Goal: Task Accomplishment & Management: Use online tool/utility

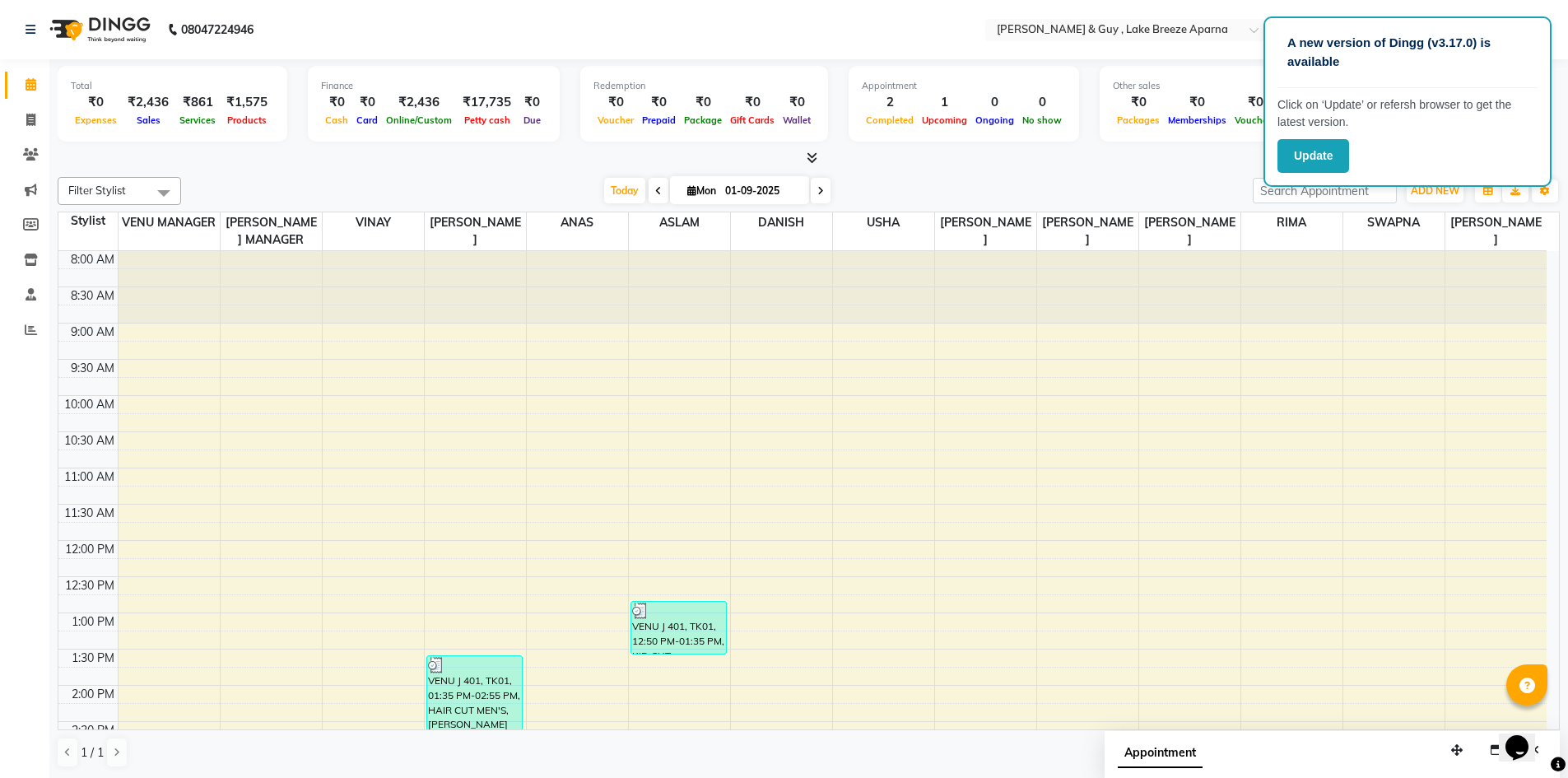
scroll to position [412, 0]
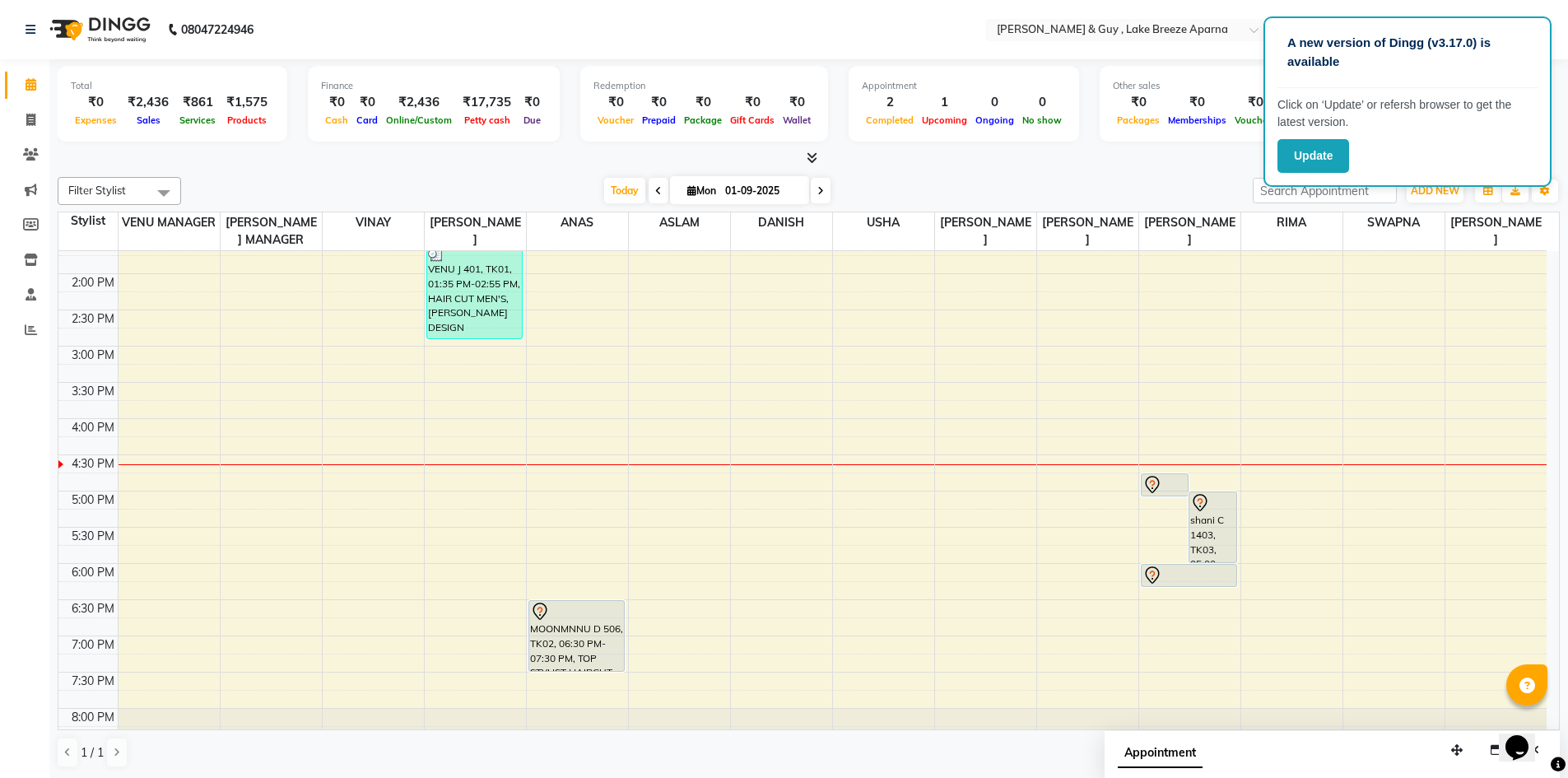
click at [1116, 171] on div "Filter Stylist Select All ANAS ASLAM [DEMOGRAPHIC_DATA] [PERSON_NAME] MANAGER […" at bounding box center [809, 472] width 1502 height 604
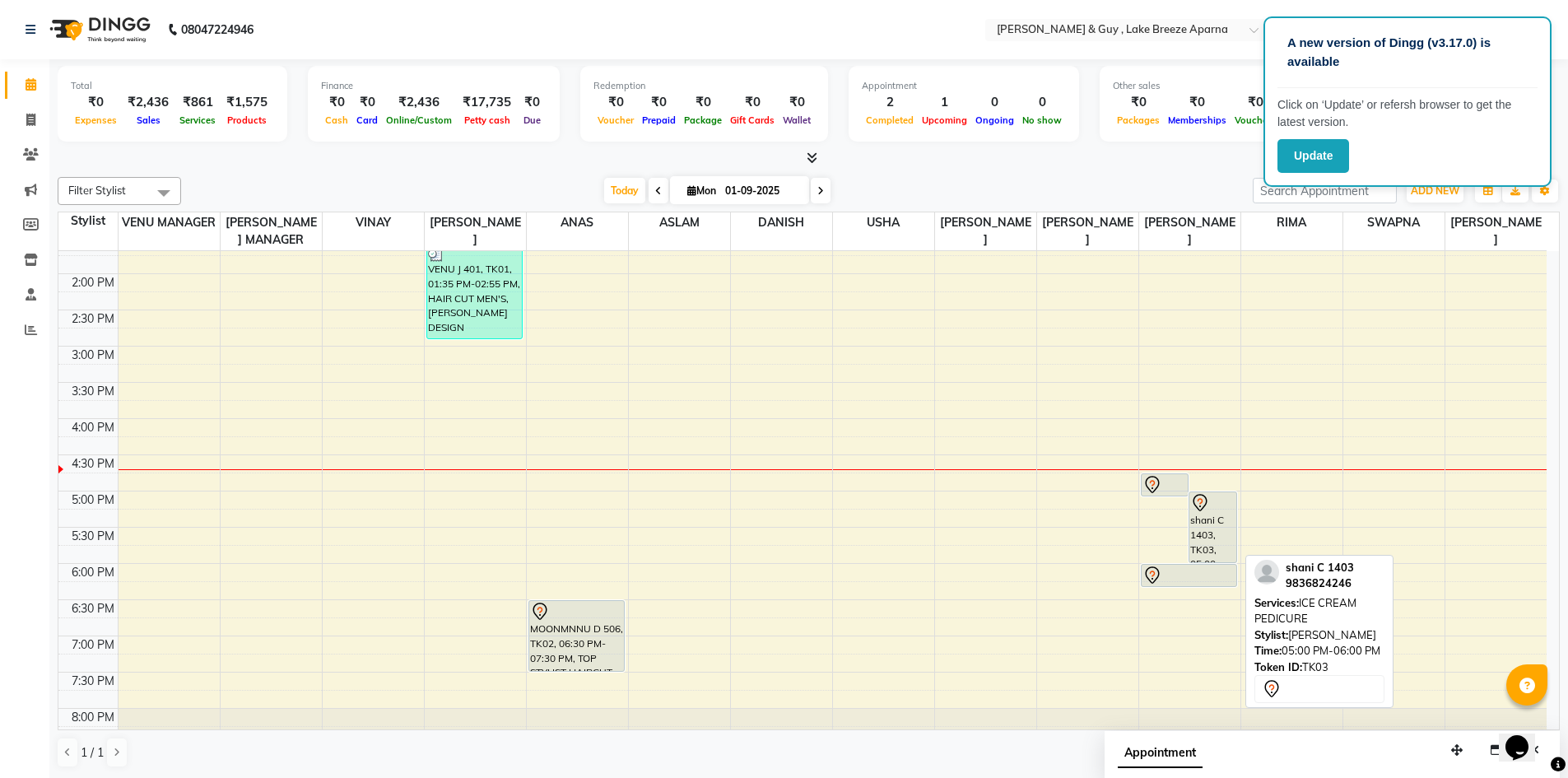
click at [1221, 539] on div "shani C 1403, TK03, 05:00 PM-06:00 PM, ICE CREAM PEDICURE" at bounding box center [1213, 527] width 47 height 70
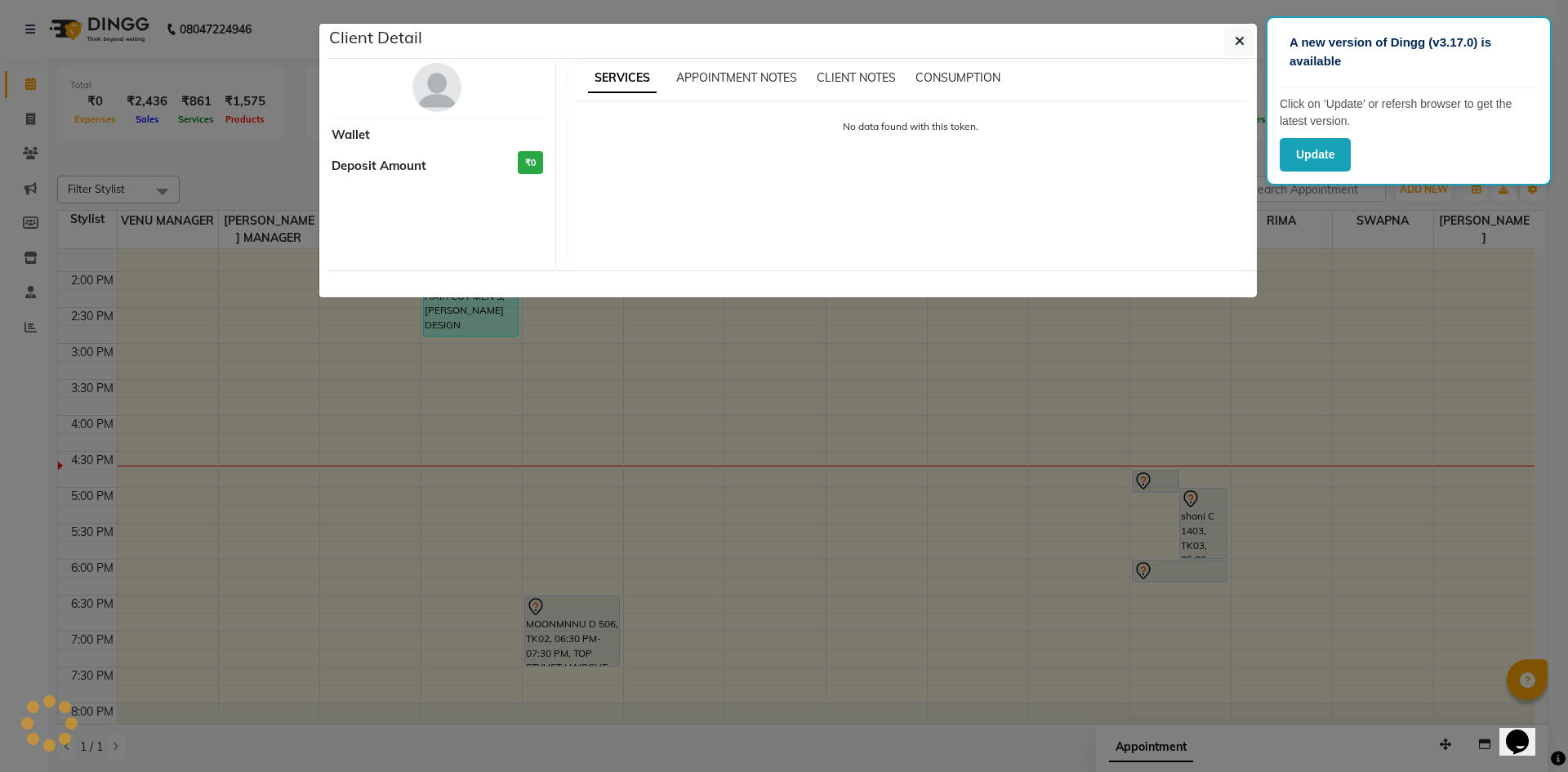
select select "7"
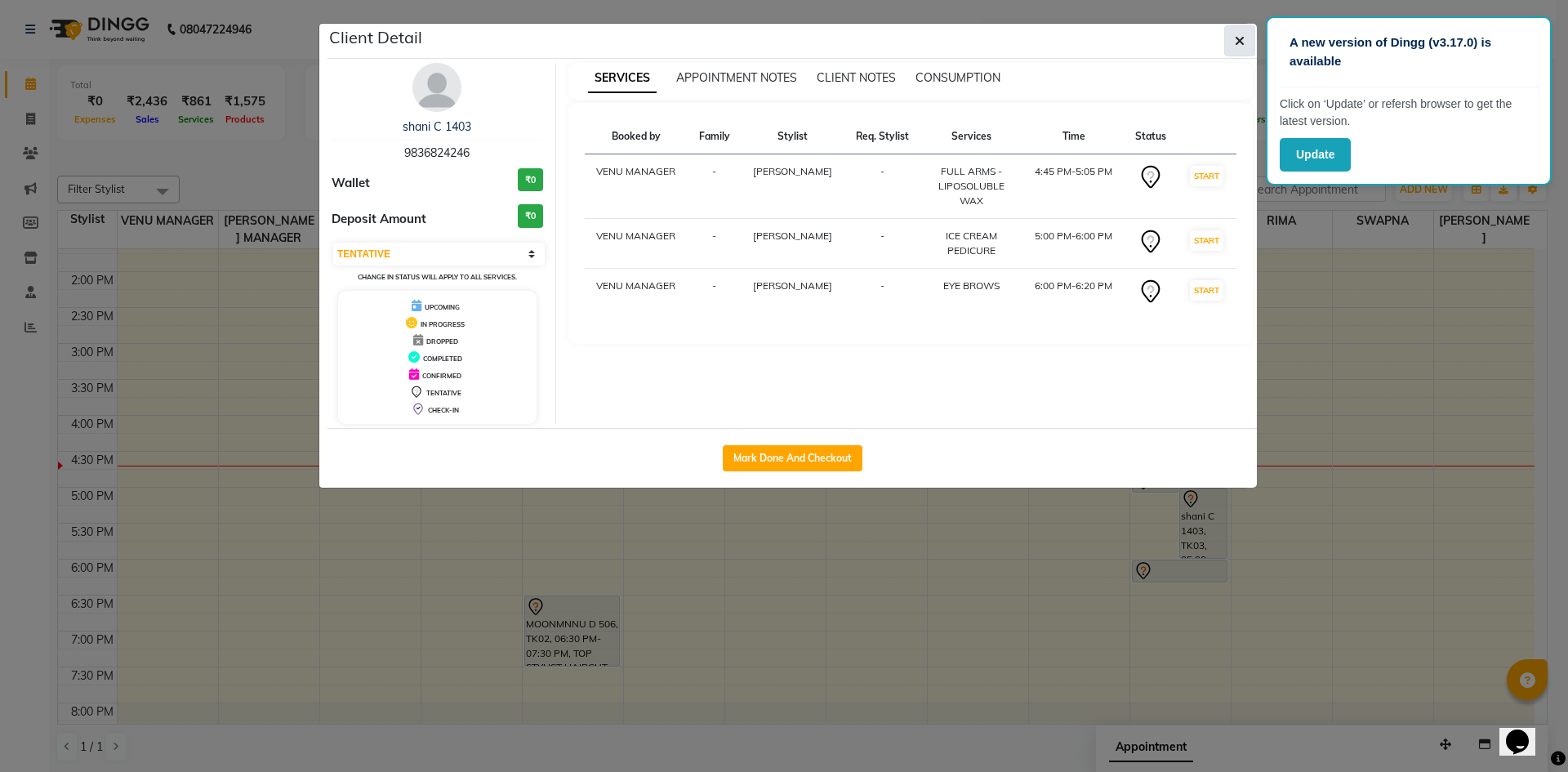
click at [1240, 48] on span "button" at bounding box center [1240, 41] width 10 height 16
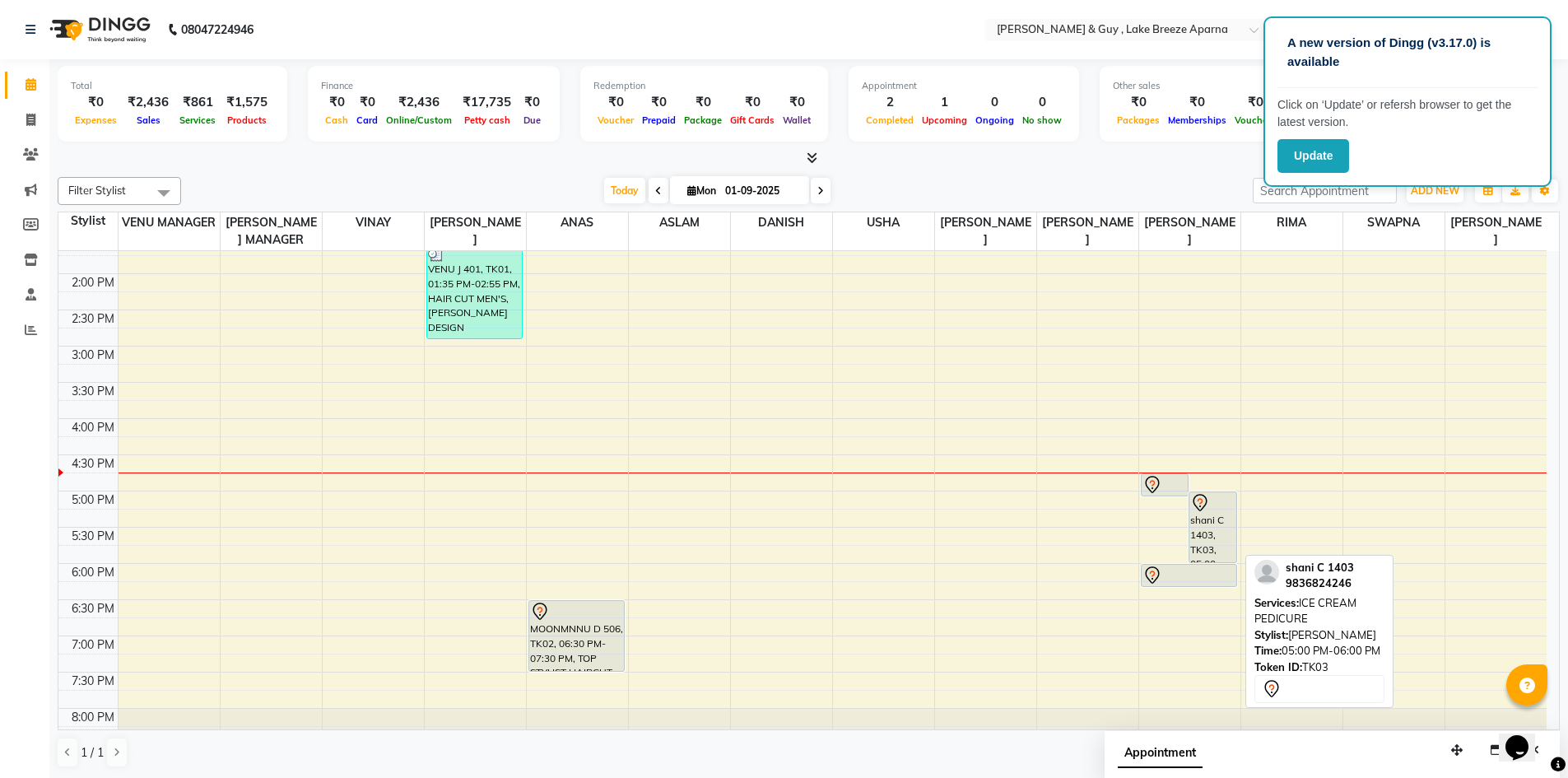
click at [1205, 529] on div "shani C 1403, TK03, 05:00 PM-06:00 PM, ICE CREAM PEDICURE" at bounding box center [1213, 527] width 47 height 70
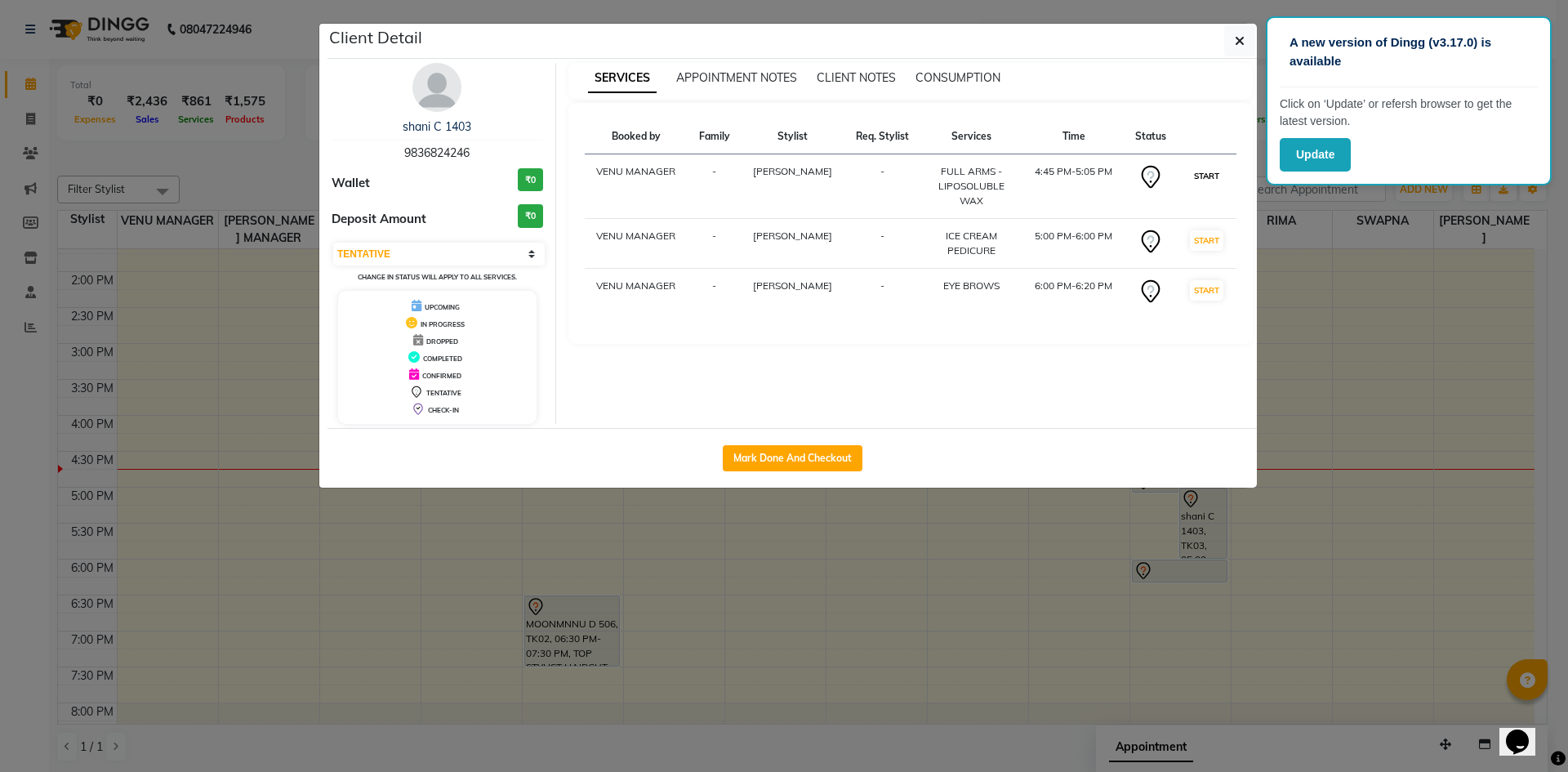
click at [1197, 181] on button "START" at bounding box center [1207, 176] width 34 height 21
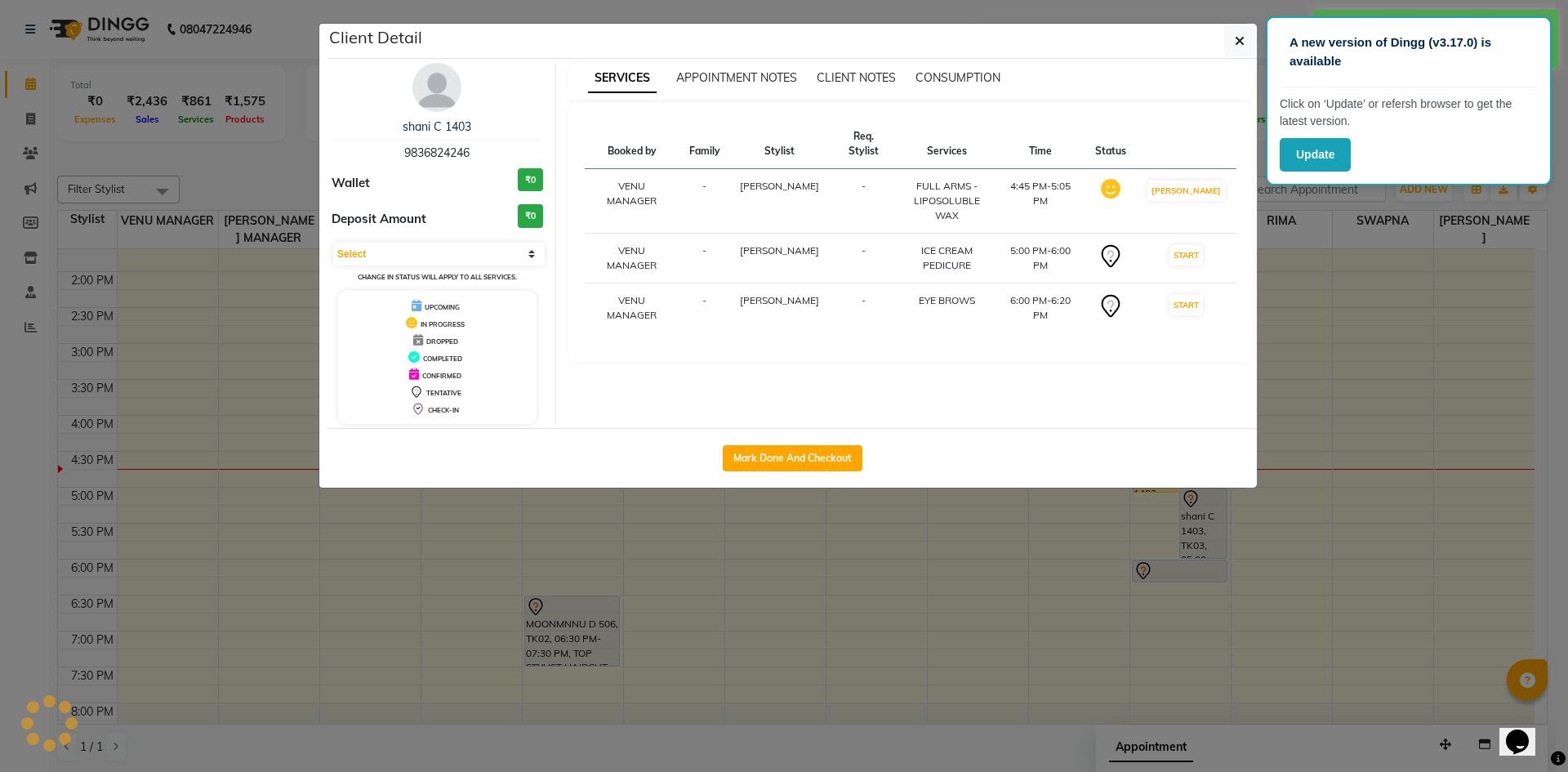
click at [1213, 234] on td "START" at bounding box center [1186, 259] width 101 height 50
click at [1203, 245] on button "START" at bounding box center [1186, 255] width 34 height 21
click at [1199, 295] on button "START" at bounding box center [1186, 304] width 34 height 21
select select "1"
click at [1239, 37] on icon "button" at bounding box center [1240, 40] width 10 height 13
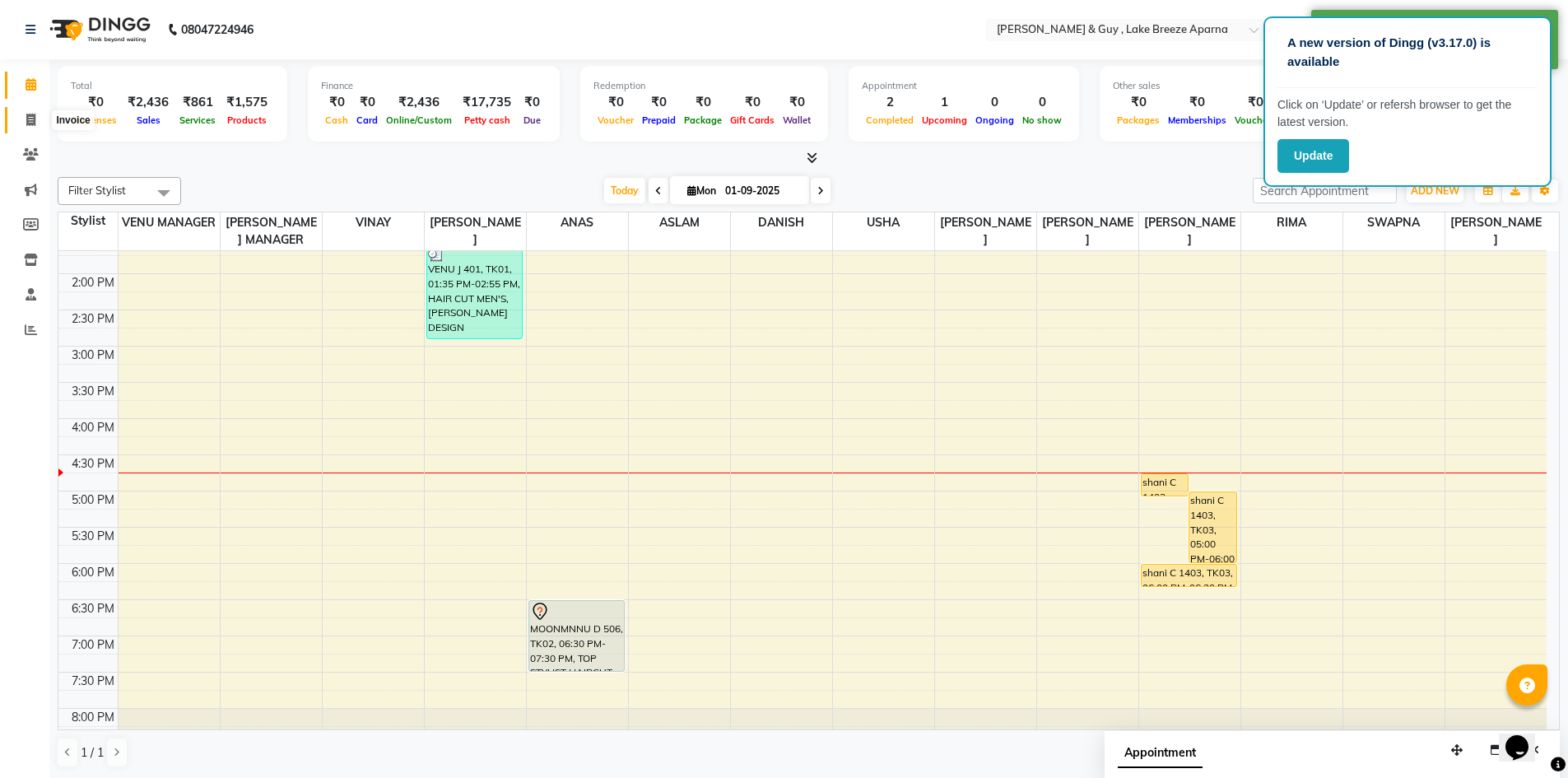
click at [21, 121] on span at bounding box center [31, 121] width 29 height 19
select select "service"
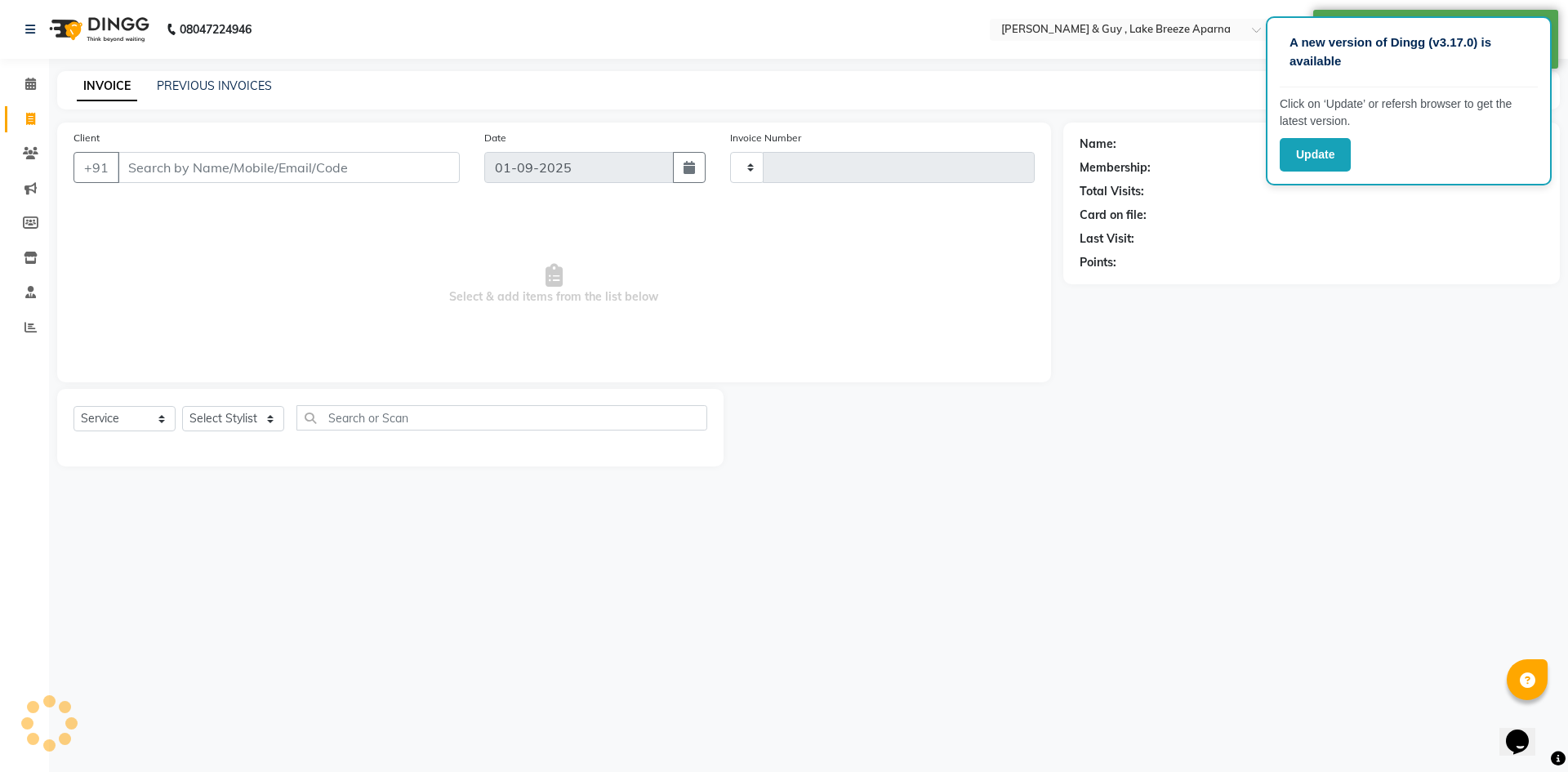
type input "0472"
select select "8690"
click at [235, 413] on select "Select Stylist" at bounding box center [233, 419] width 102 height 25
click at [320, 422] on input "text" at bounding box center [502, 418] width 411 height 25
click at [236, 430] on select "Select Stylist" at bounding box center [233, 419] width 102 height 25
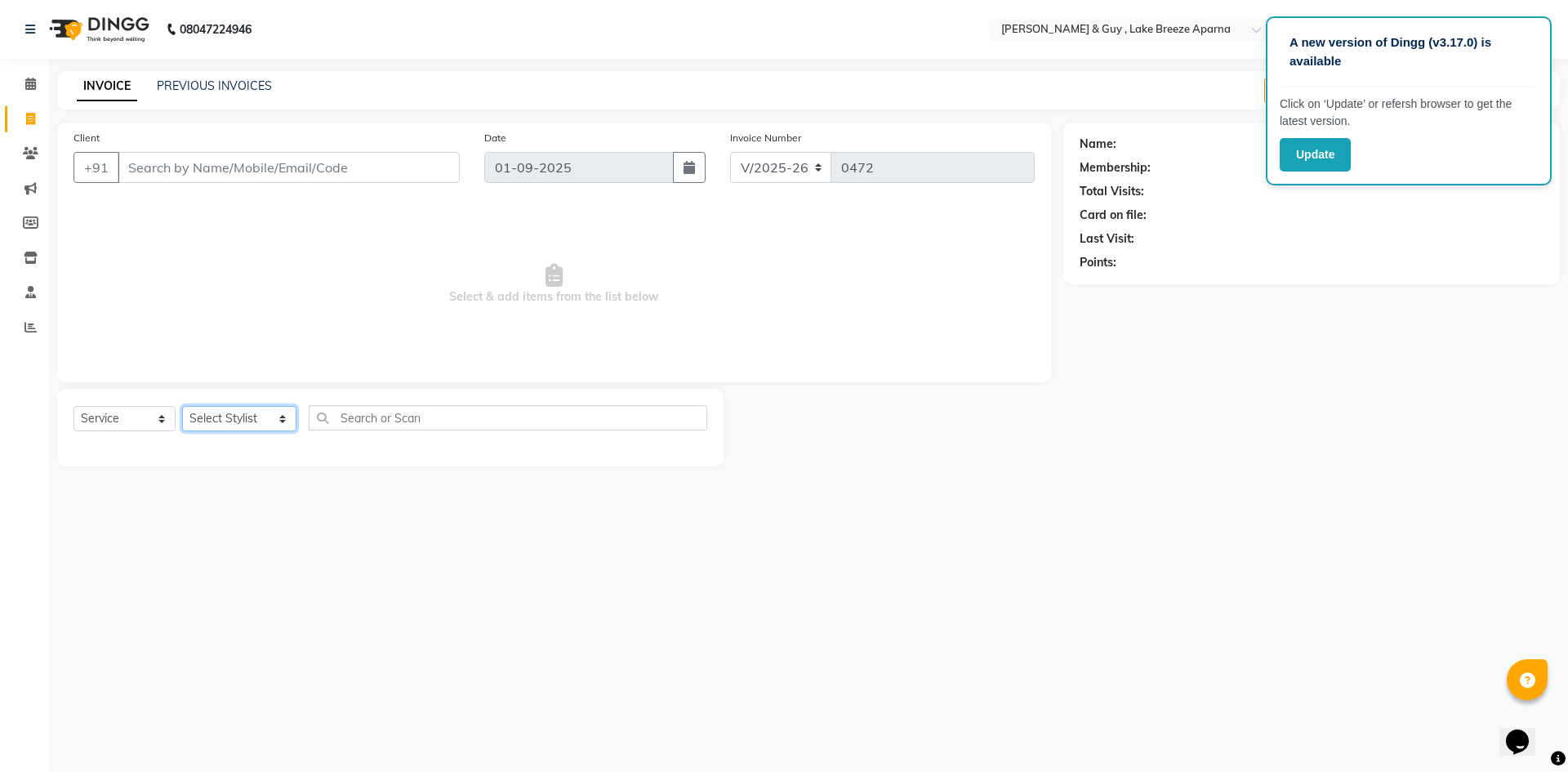
select select "87994"
click at [182, 406] on select "Select Stylist ANAS ASLAM [DEMOGRAPHIC_DATA][PERSON_NAME] MANAGER [PERSON_NAME]…" at bounding box center [239, 419] width 114 height 25
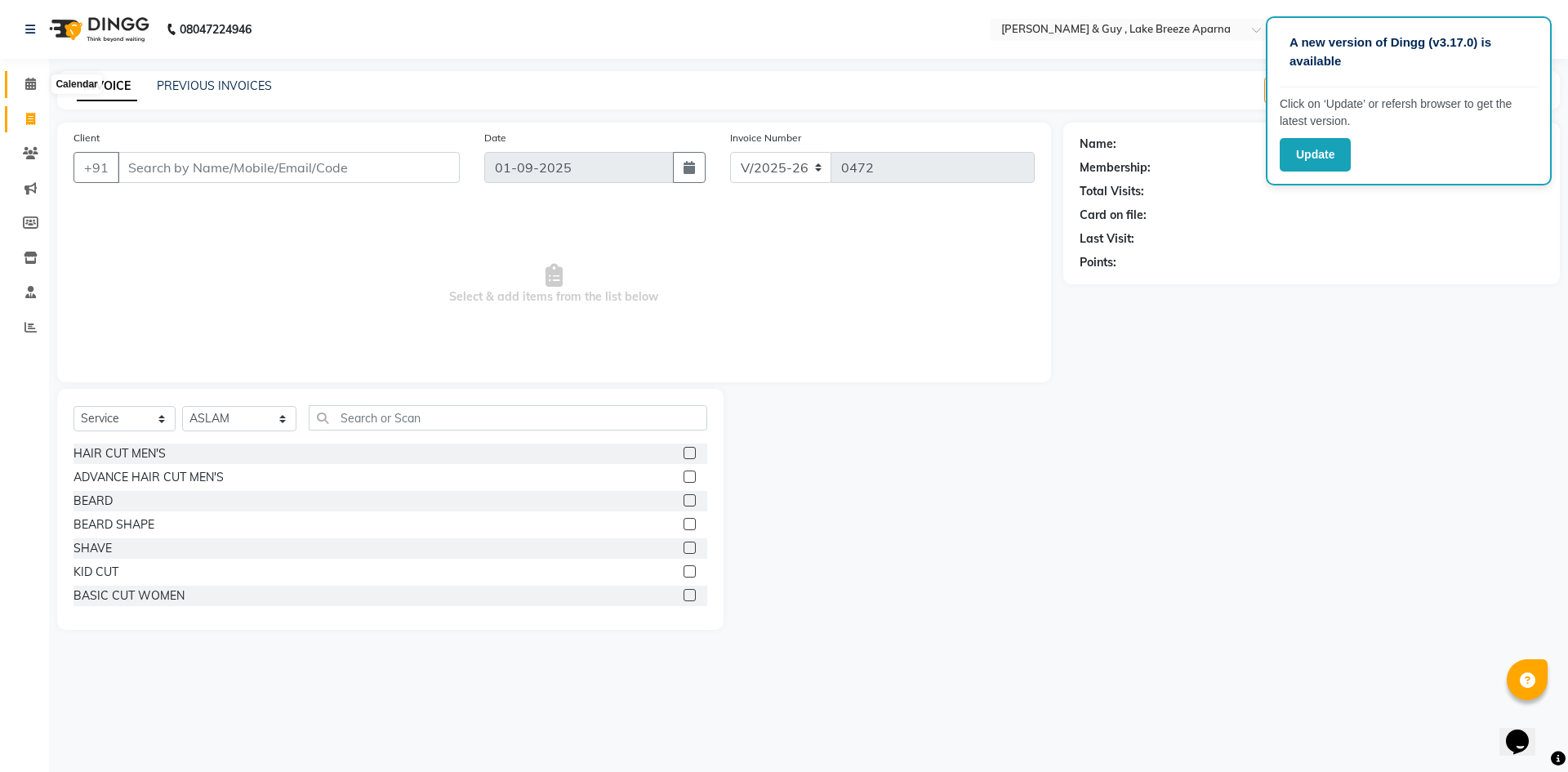
click at [35, 87] on icon at bounding box center [30, 84] width 11 height 12
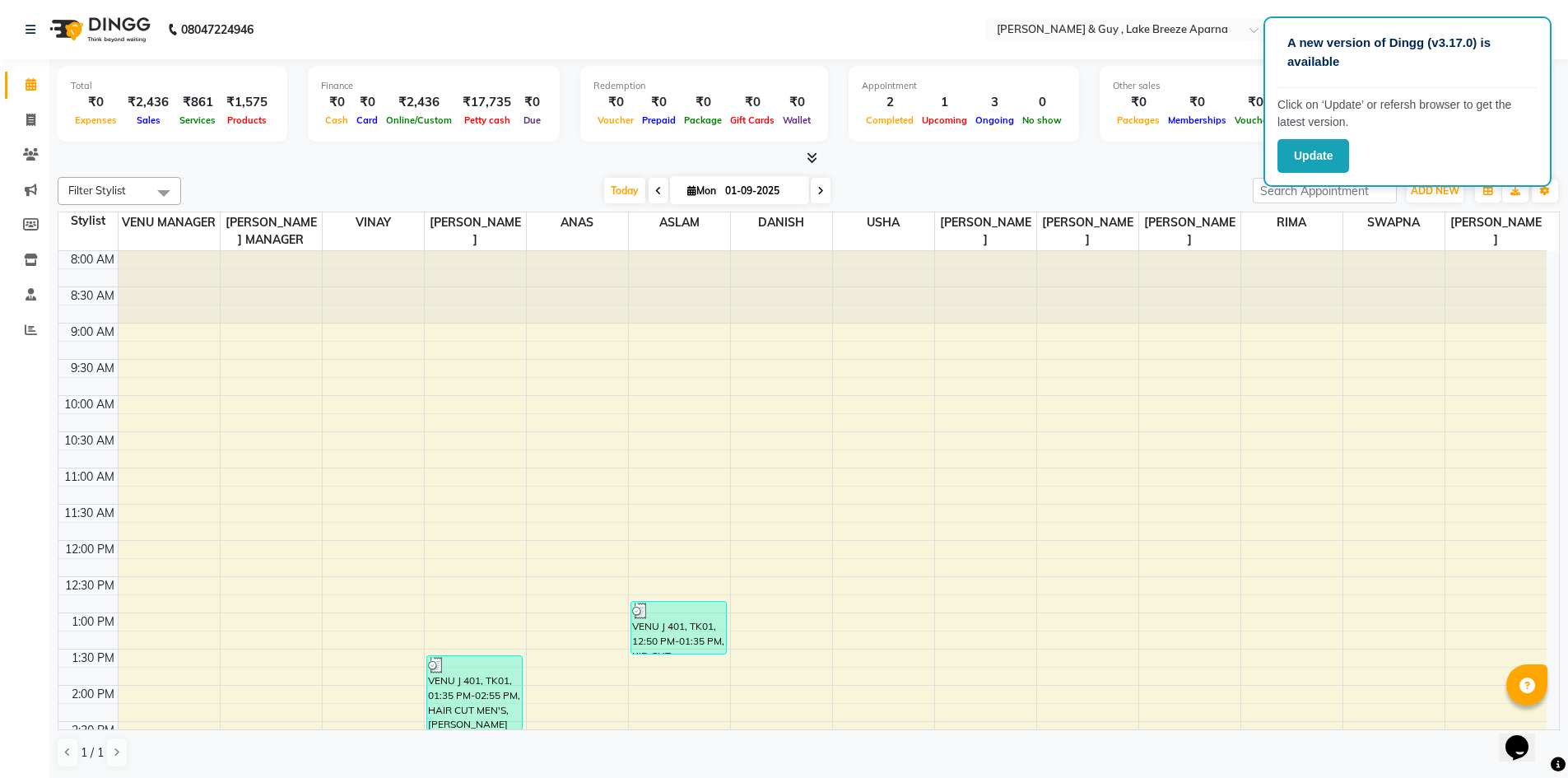
click at [1121, 166] on div at bounding box center [809, 158] width 1502 height 17
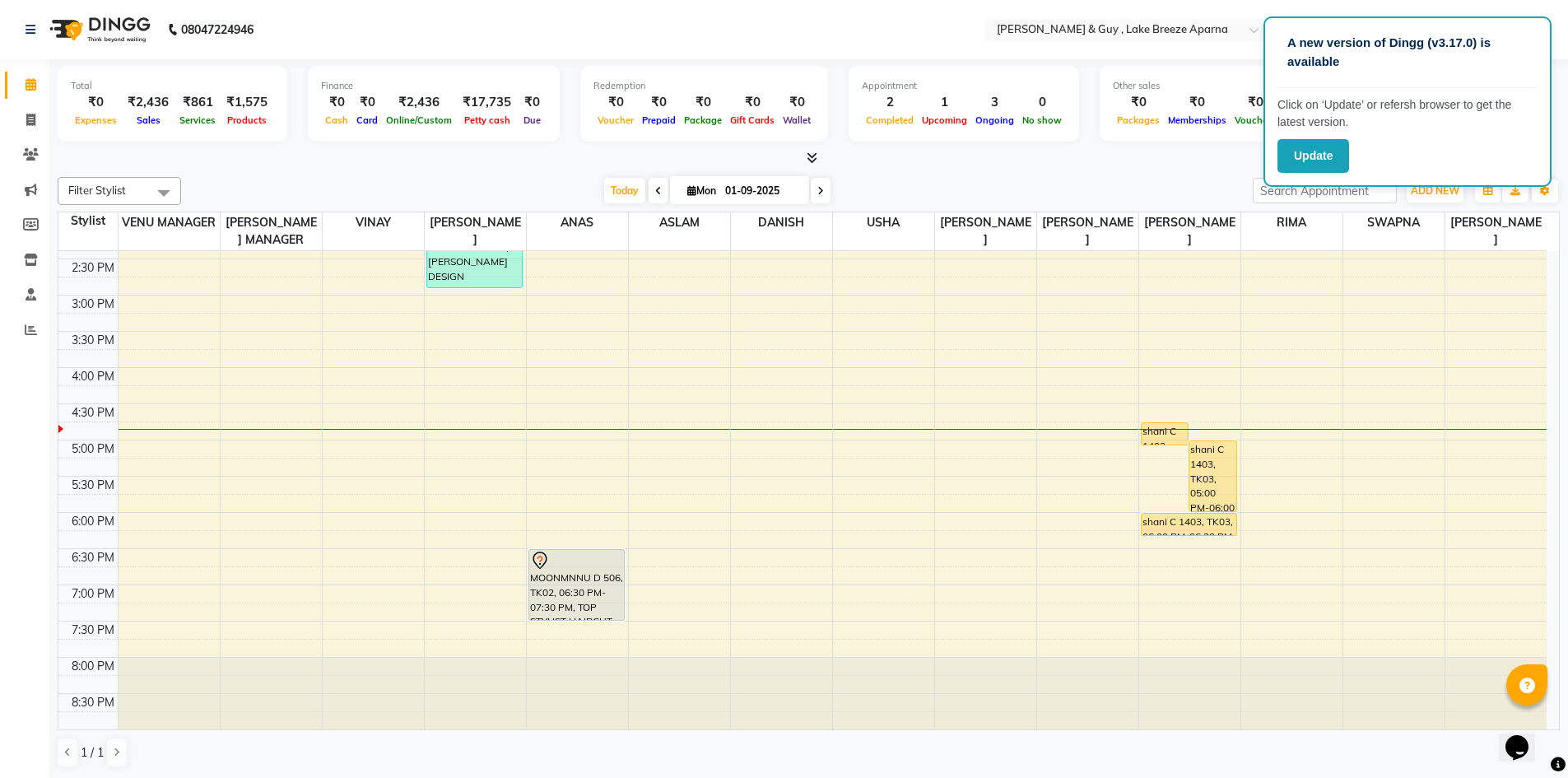
scroll to position [1, 0]
click at [558, 527] on div "8:00 AM 8:30 AM 9:00 AM 9:30 AM 10:00 AM 10:30 AM 11:00 AM 11:30 AM 12:00 PM 12…" at bounding box center [802, 258] width 1489 height 941
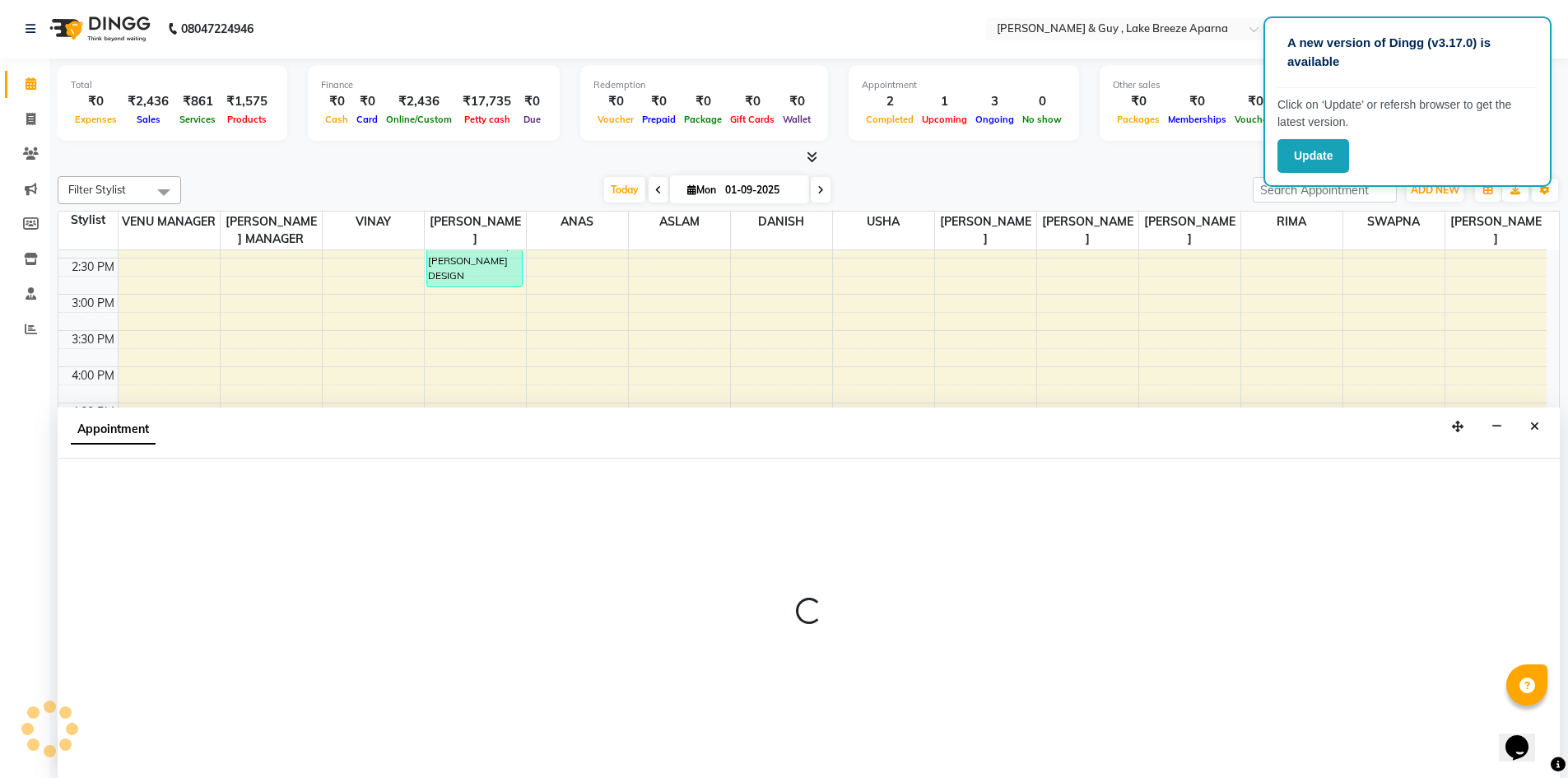
select select "87993"
select select "1080"
select select "tentative"
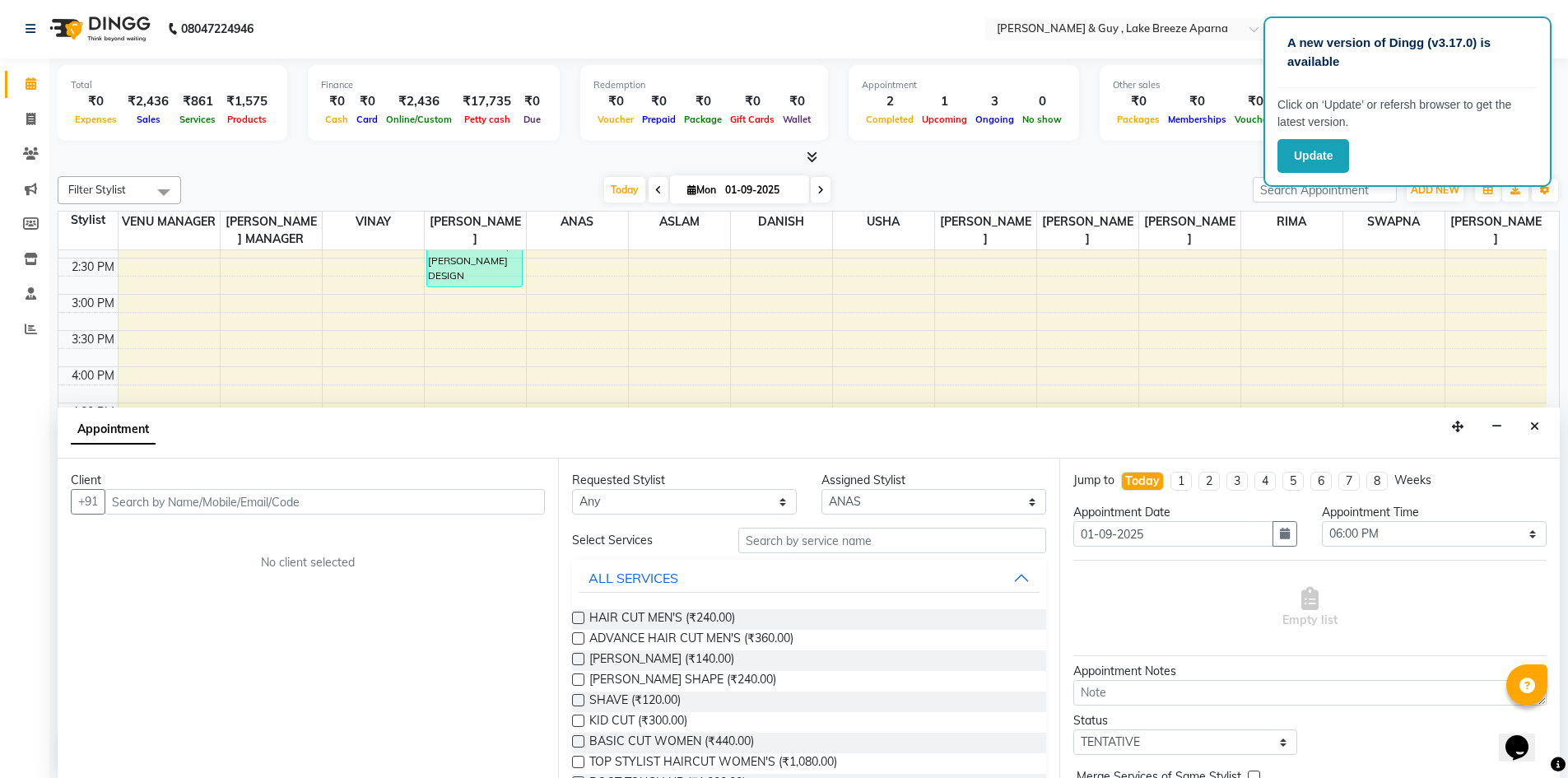
click at [334, 503] on input "text" at bounding box center [325, 502] width 441 height 25
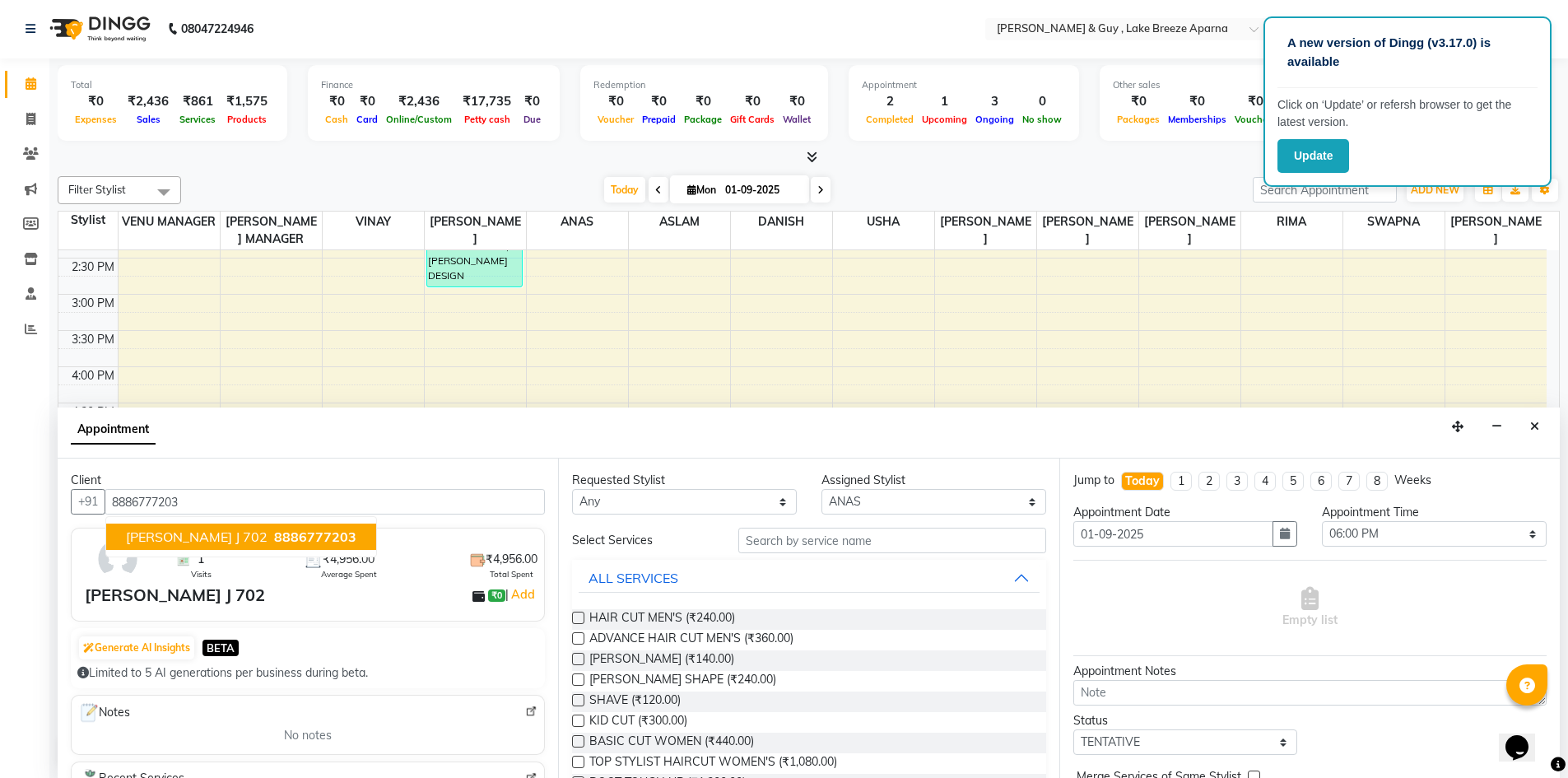
click at [156, 531] on span "[PERSON_NAME] J 702" at bounding box center [196, 537] width 141 height 16
type input "8886777203"
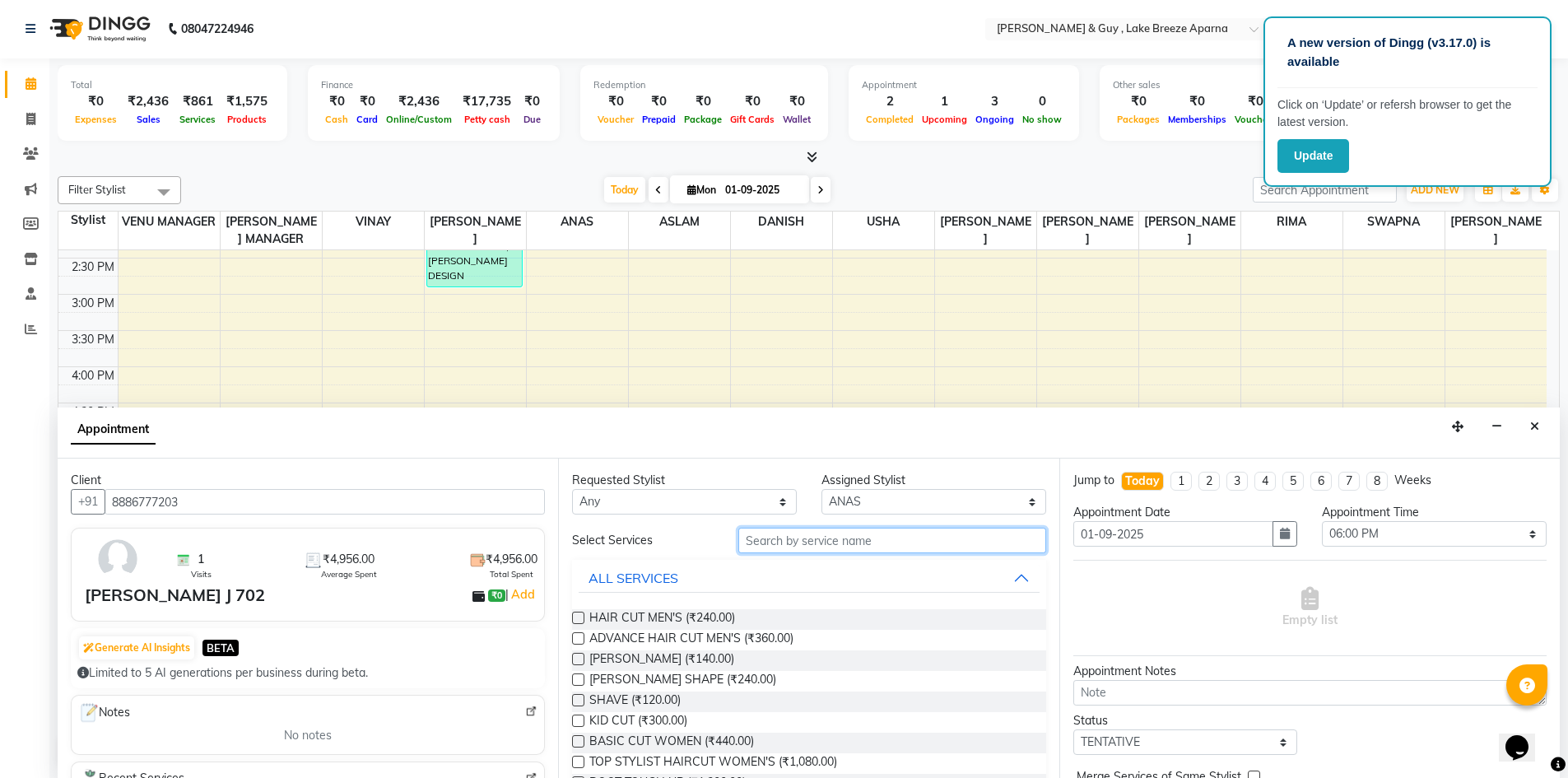
click at [762, 537] on input "text" at bounding box center [892, 541] width 308 height 25
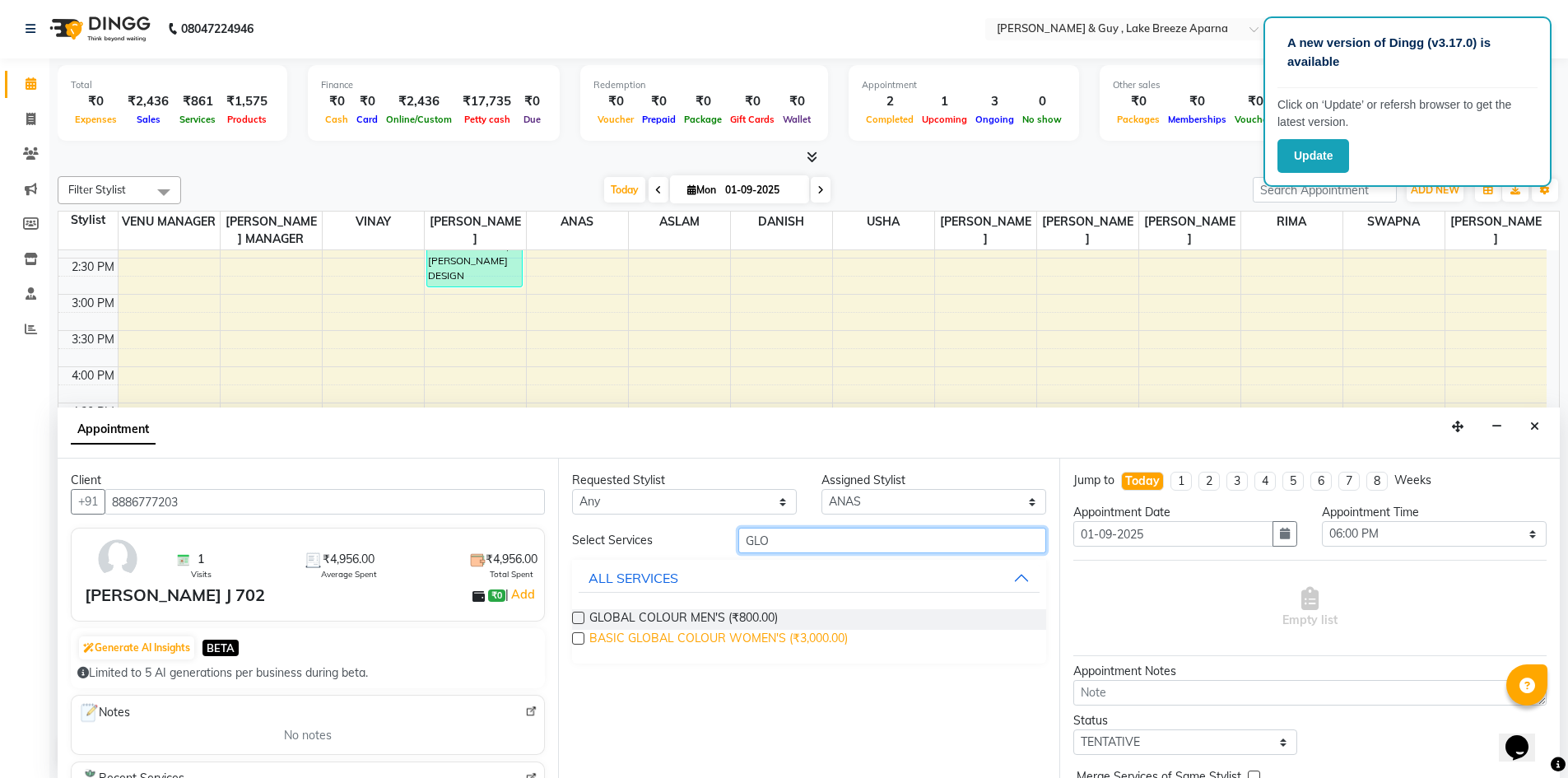
type input "GLO"
click at [682, 642] on span "BASIC GLOBAL COLOUR WOMEN'S (₹3,000.00)" at bounding box center [718, 639] width 258 height 21
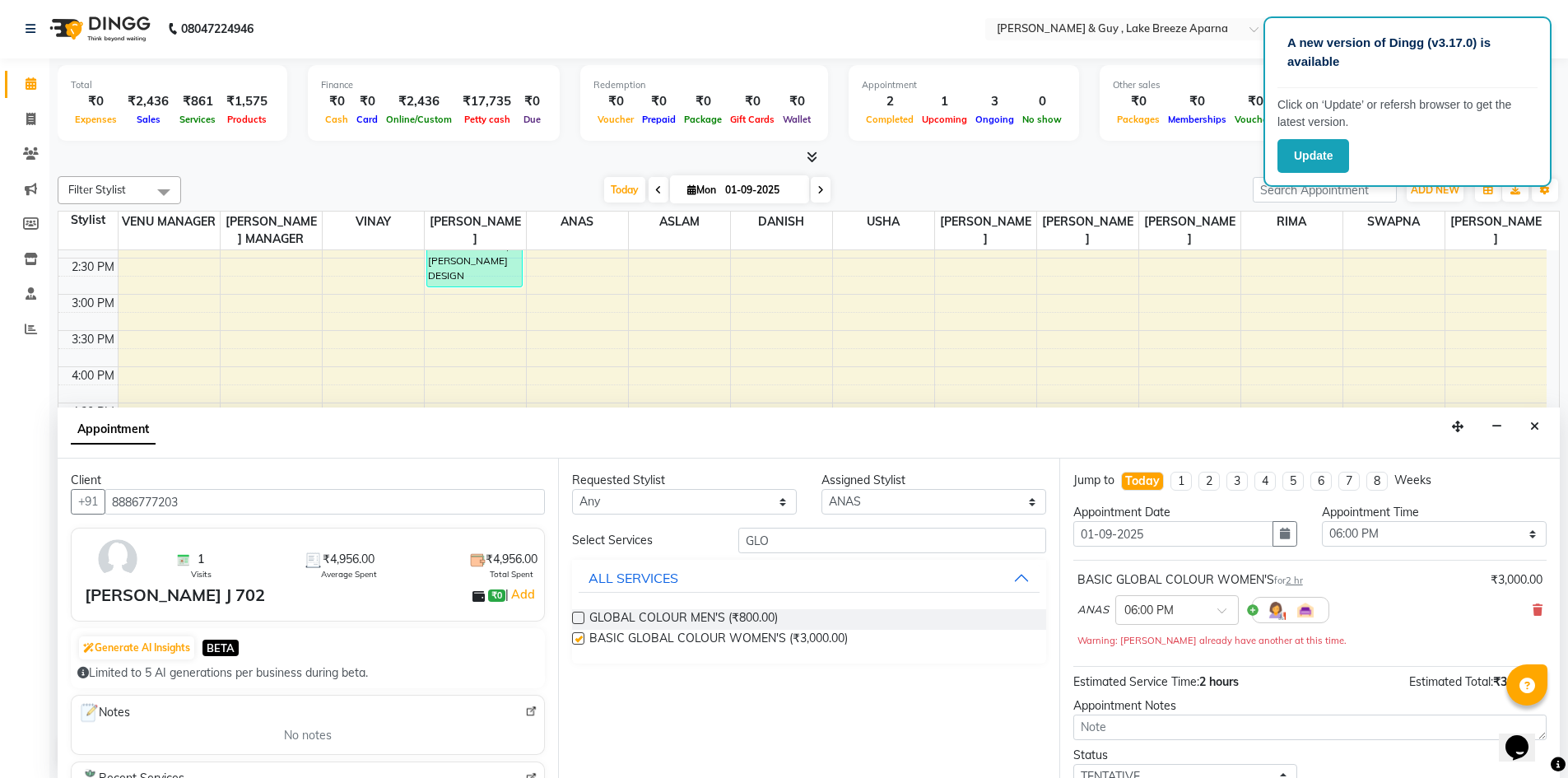
checkbox input "false"
drag, startPoint x: 819, startPoint y: 532, endPoint x: 586, endPoint y: 560, distance: 234.7
click at [635, 559] on div "Select Services GLO ALL SERVICES GLOBAL COLOUR MEN'S (₹800.00) BASIC GLOBAL COL…" at bounding box center [809, 595] width 473 height 136
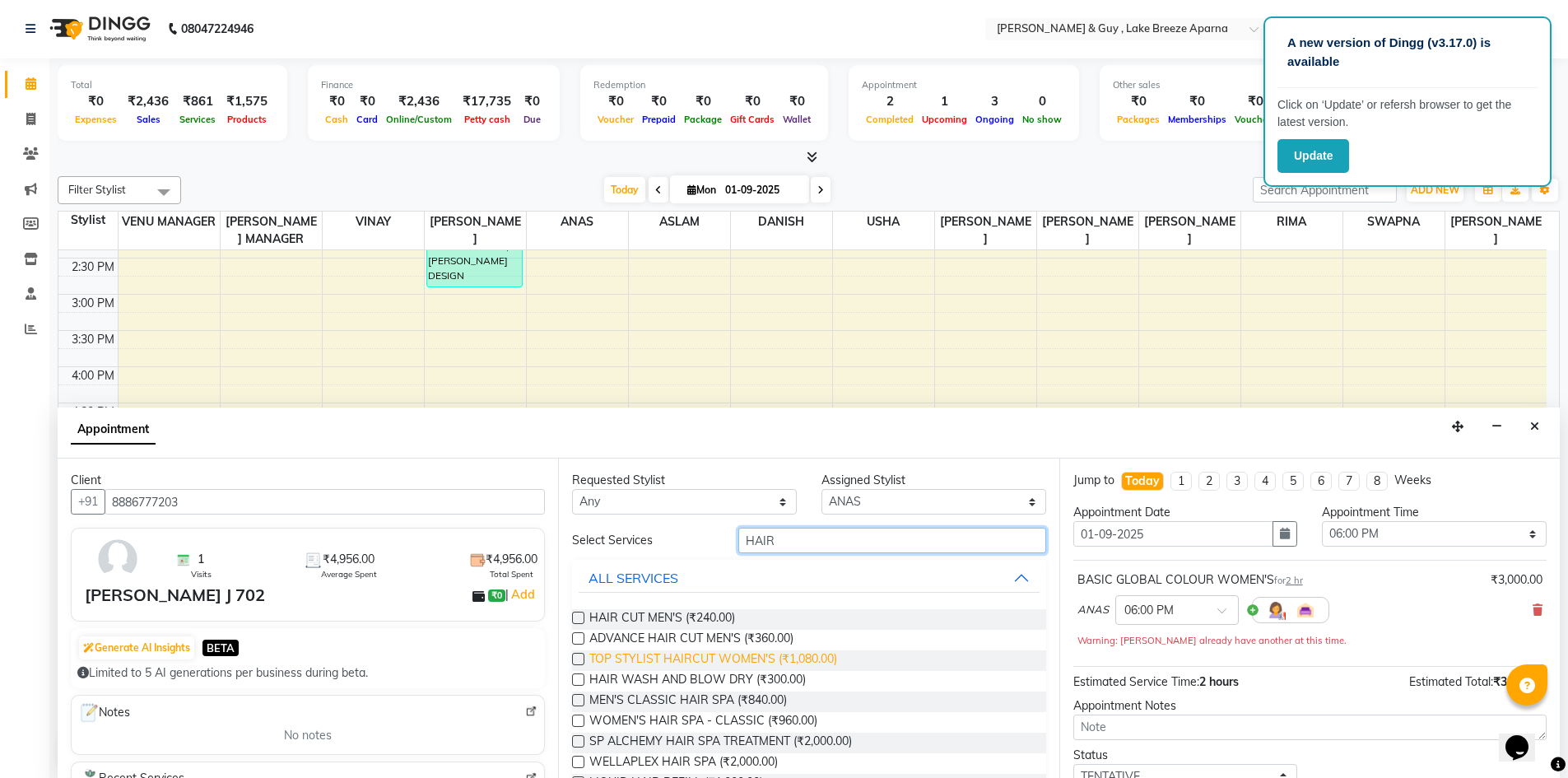
type input "HAIR"
click at [770, 661] on span "TOP STYLIST HAIRCUT WOMEN'S (₹1,080.00)" at bounding box center [712, 660] width 247 height 21
checkbox input "false"
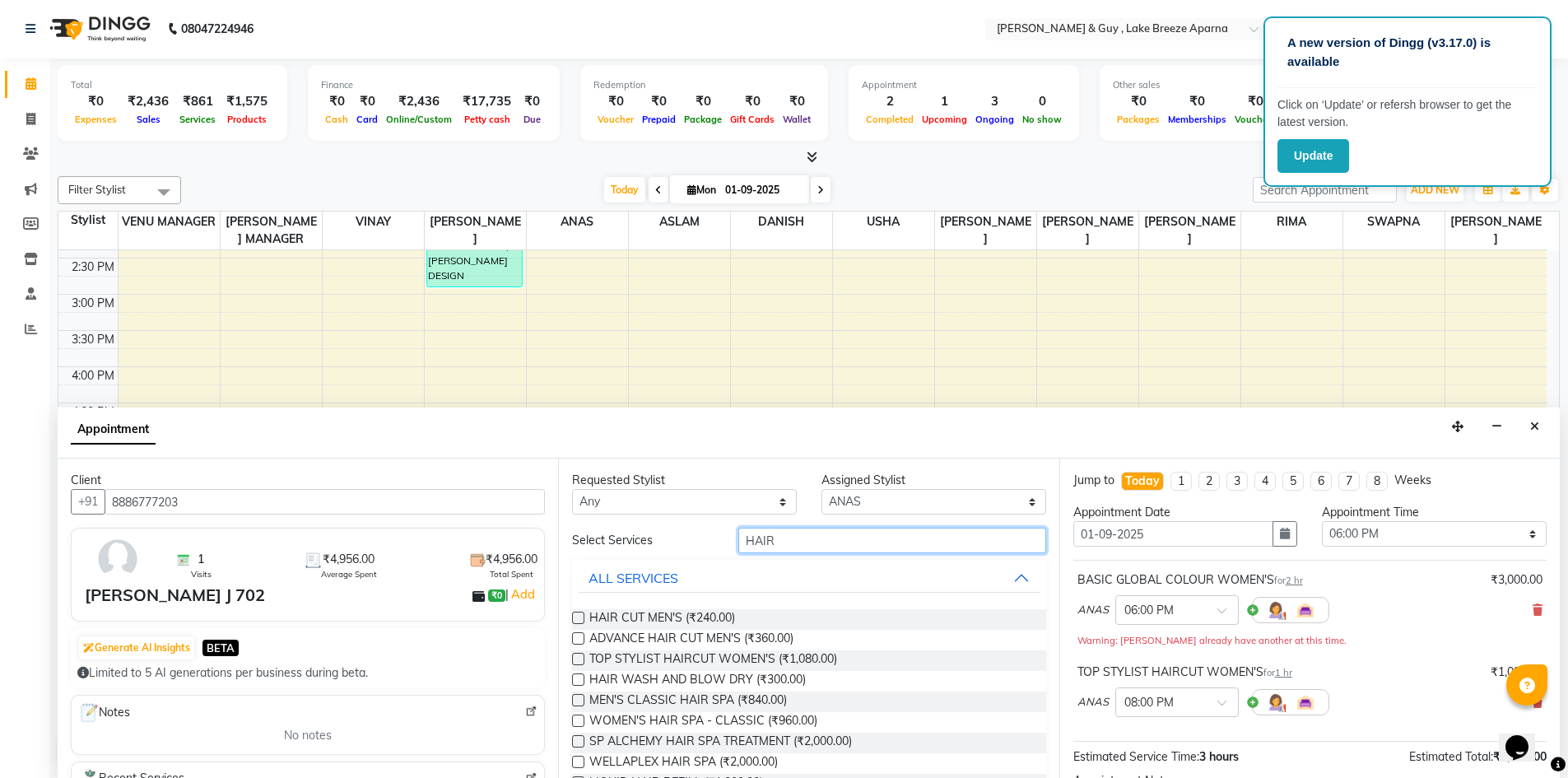
click at [801, 542] on input "HAIR" at bounding box center [892, 541] width 308 height 25
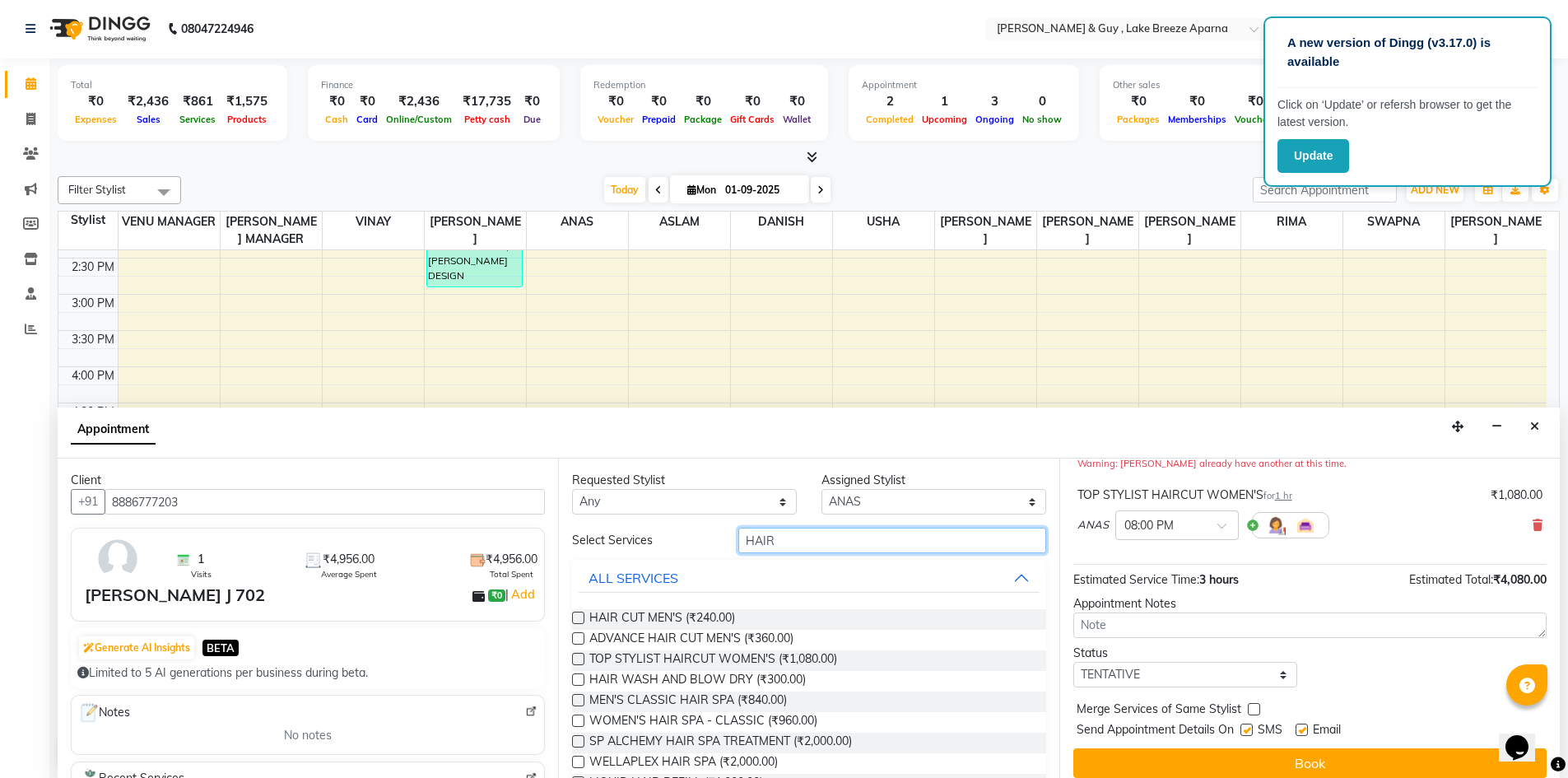
scroll to position [190, 0]
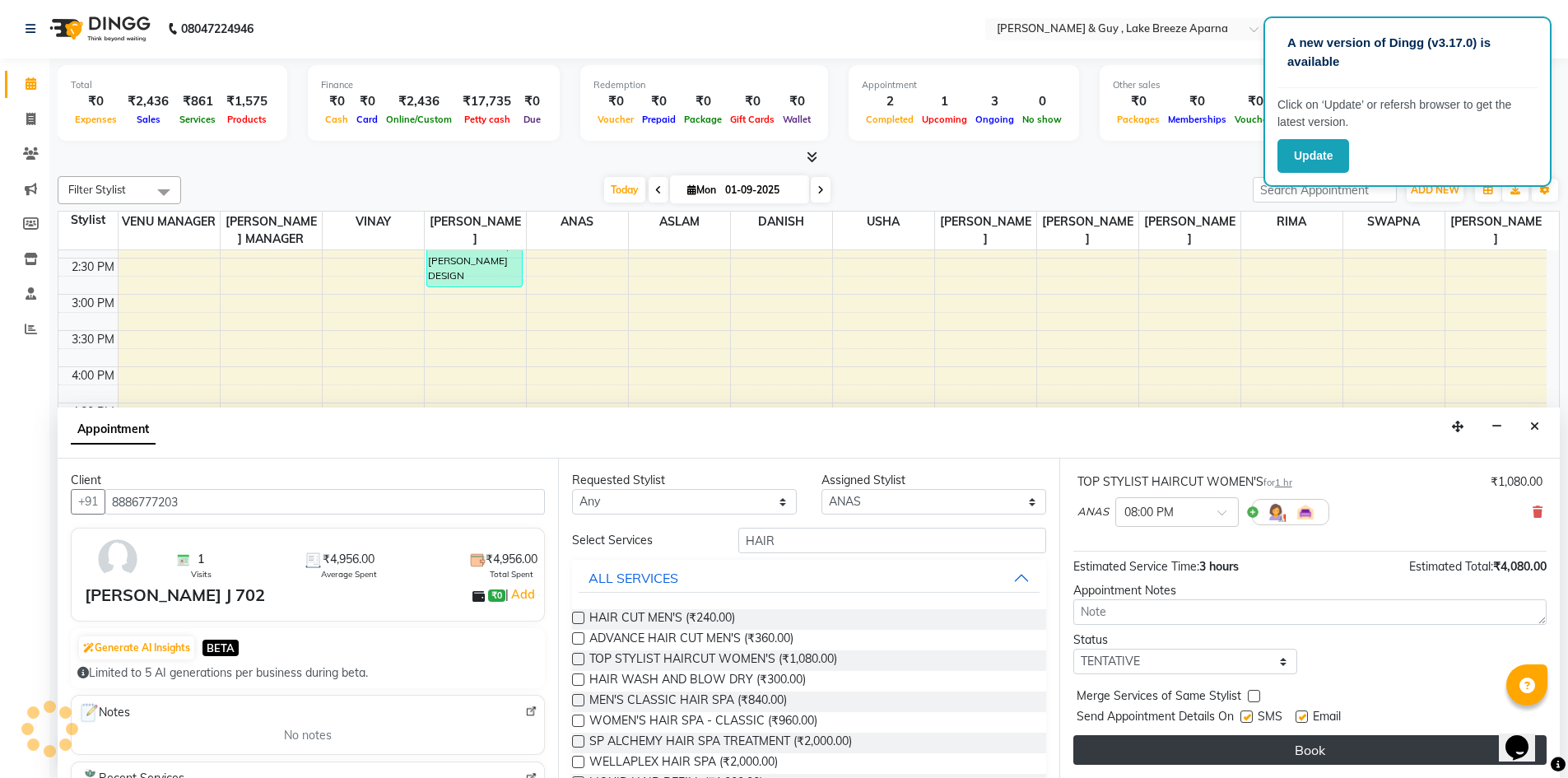
click at [1266, 742] on button "Book" at bounding box center [1310, 749] width 473 height 30
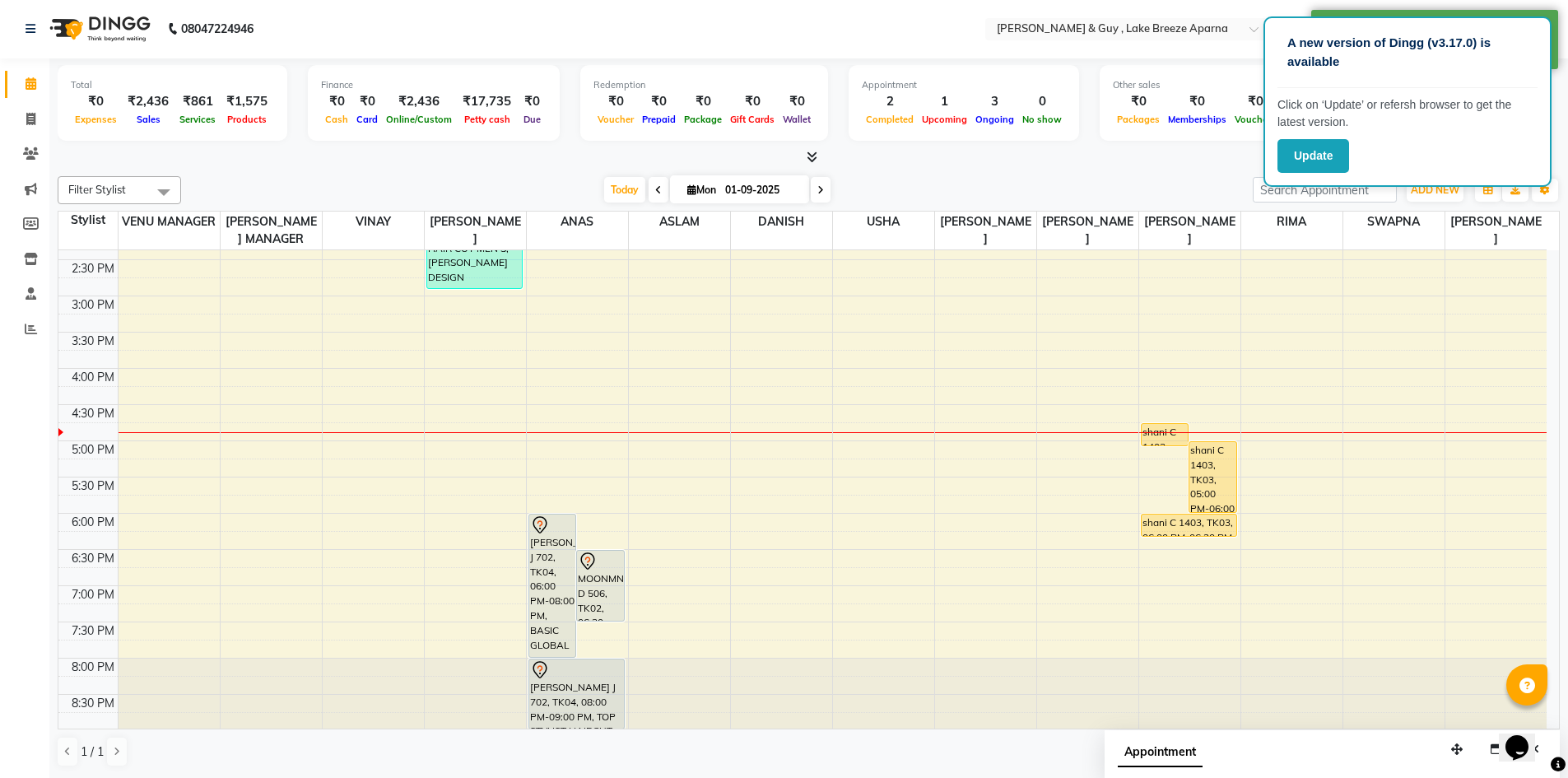
scroll to position [462, 0]
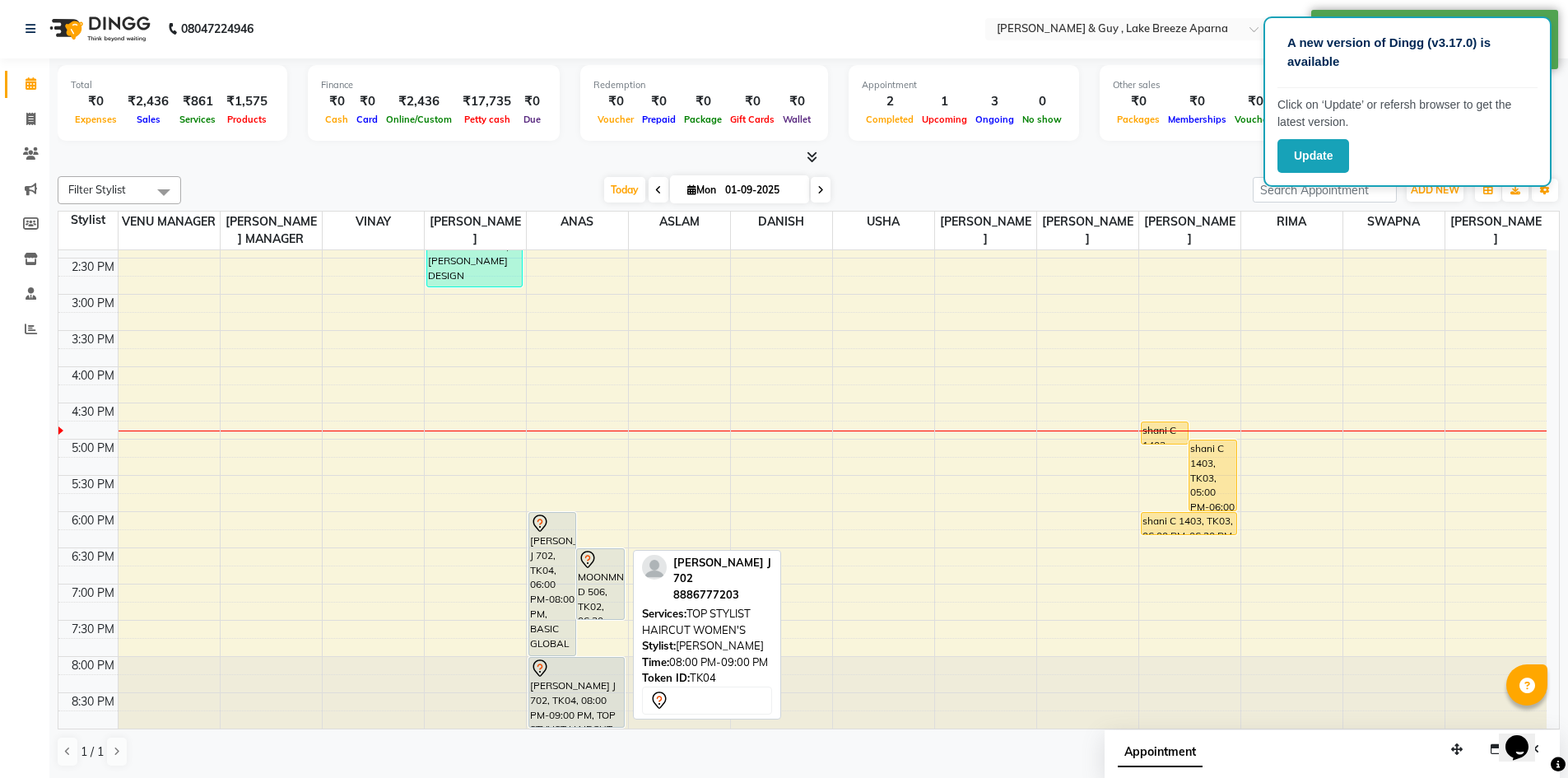
click at [564, 705] on div "[PERSON_NAME] J 702, TK04, 08:00 PM-09:00 PM, TOP STYLIST HAIRCUT WOMEN'S" at bounding box center [577, 692] width 95 height 69
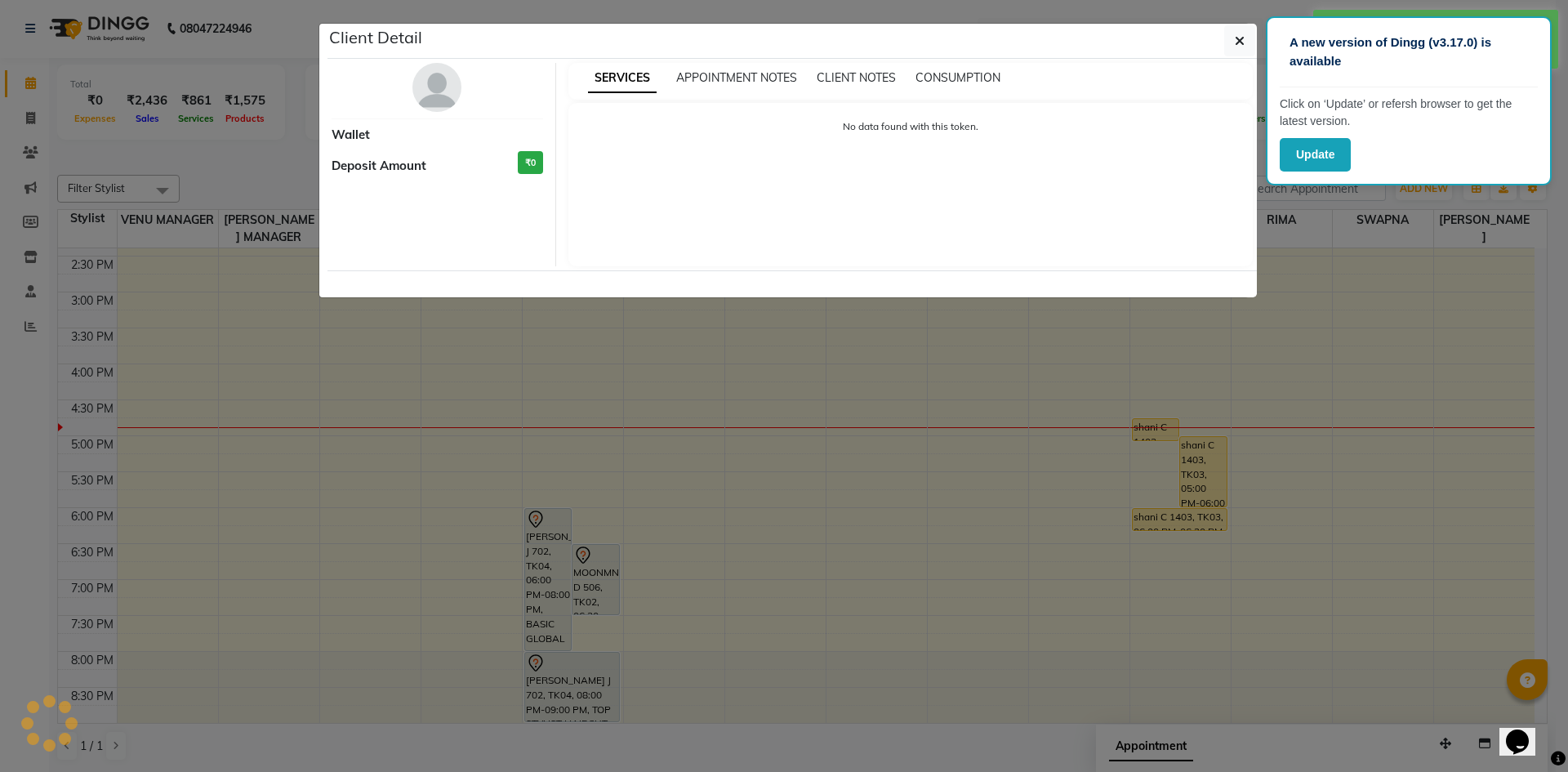
select select "7"
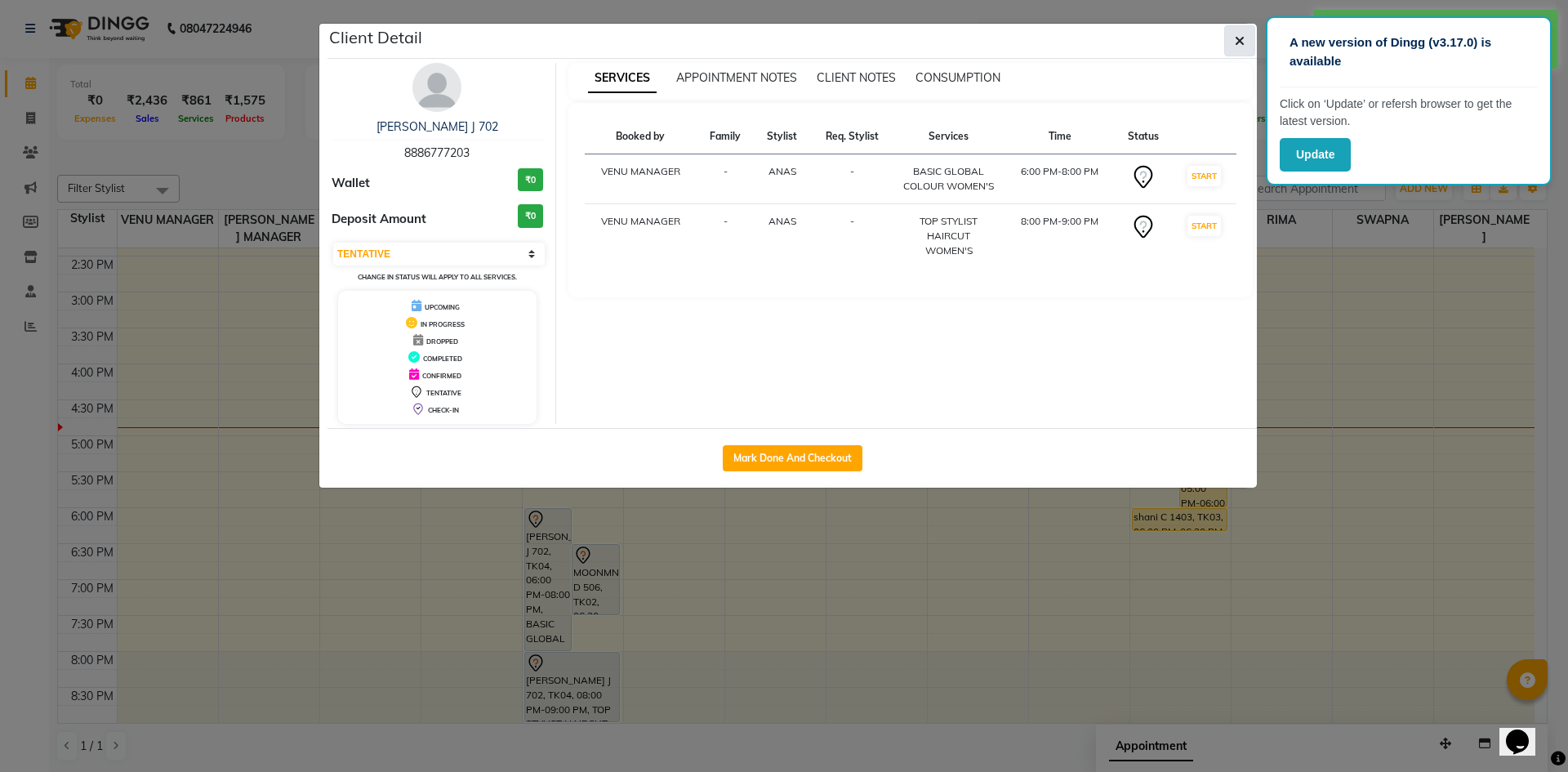
click at [1229, 35] on button "button" at bounding box center [1240, 40] width 31 height 31
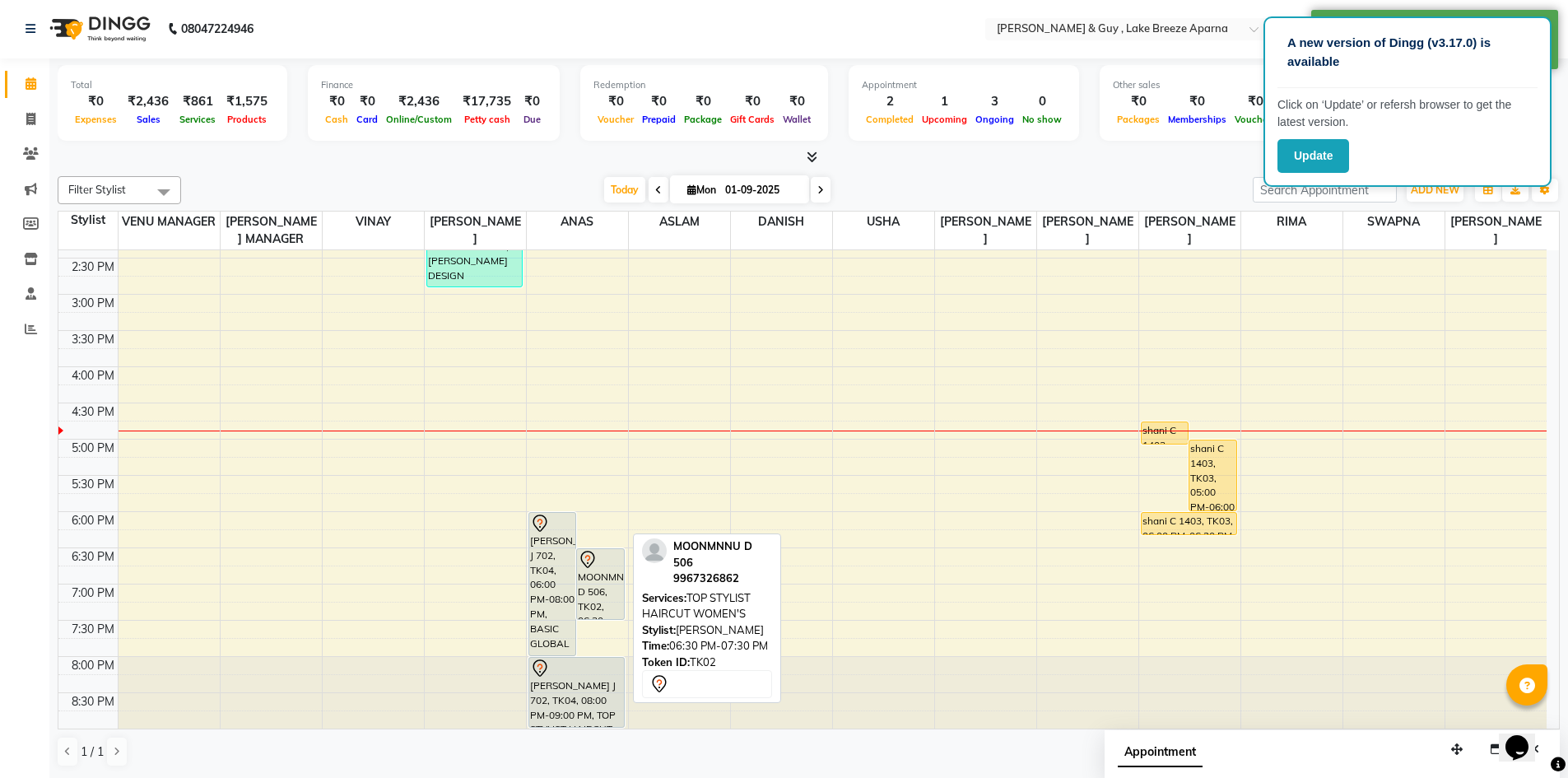
click at [607, 596] on div "MOONMNNU D 506, TK02, 06:30 PM-07:30 PM, TOP STYLIST HAIRCUT WOMEN'S" at bounding box center [601, 584] width 47 height 70
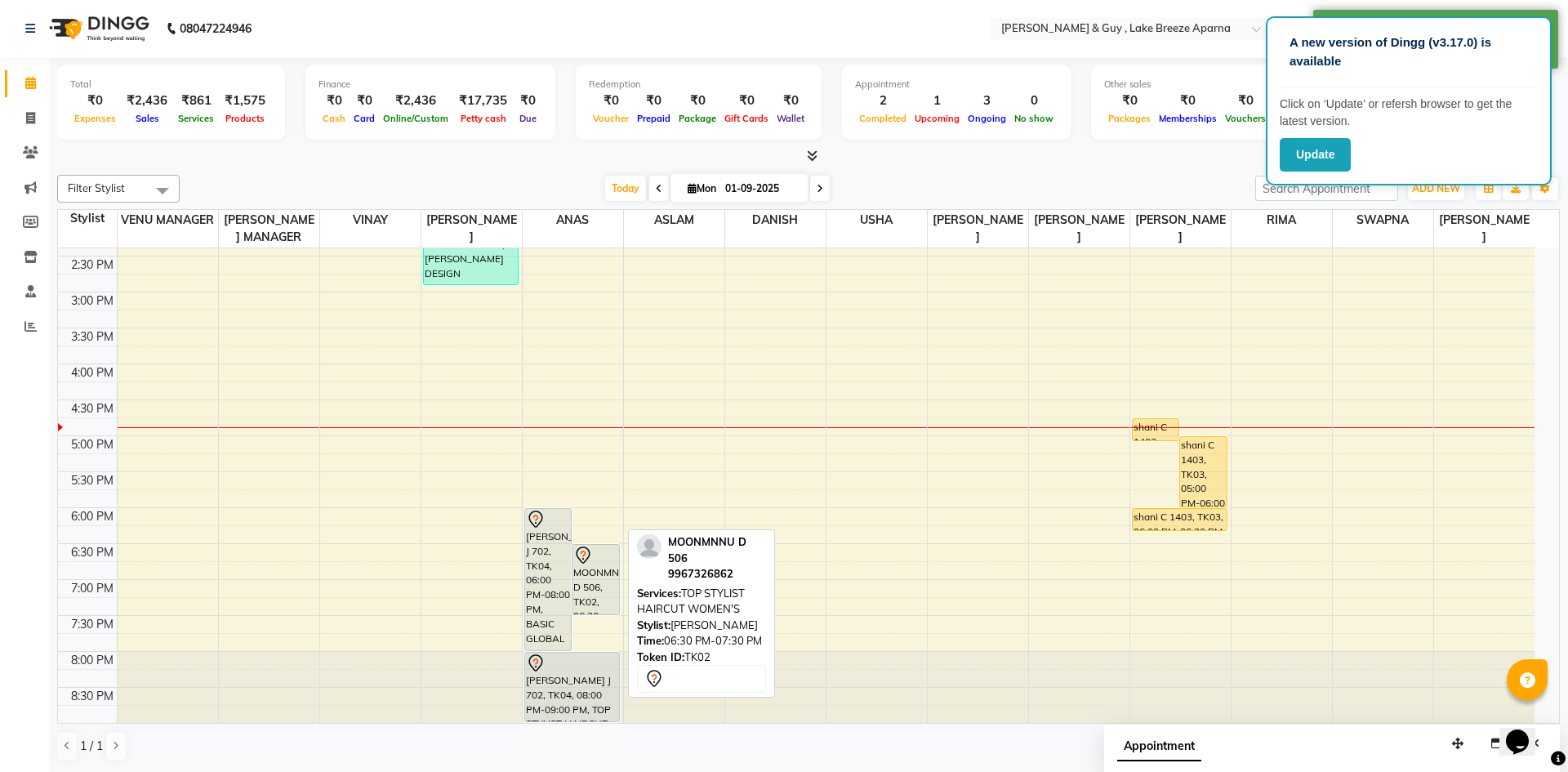
select select "7"
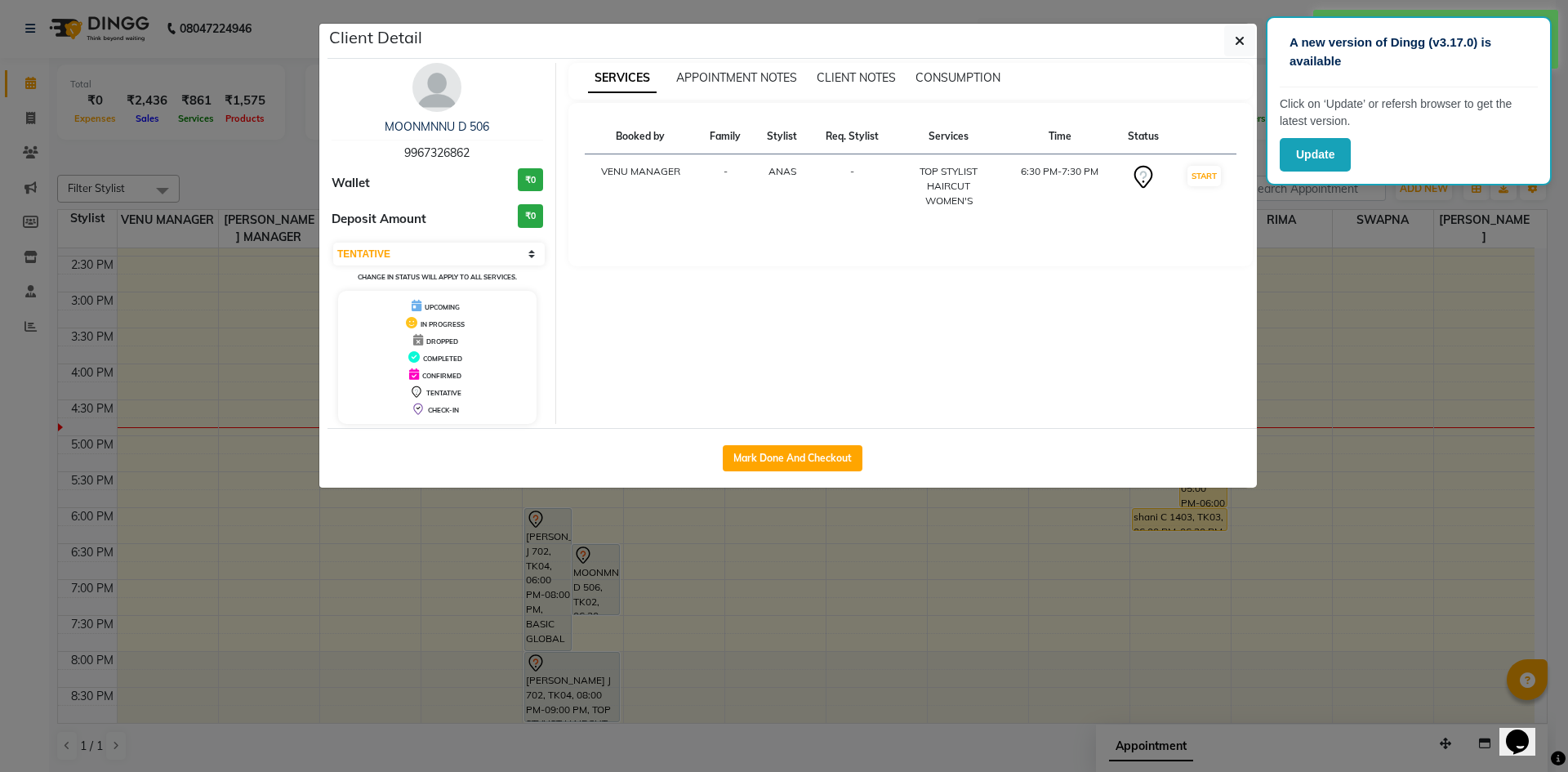
click at [1001, 604] on ngb-modal-window "Client Detail MOONMNNU D 506 9967326862 Wallet ₹0 Deposit Amount ₹0 Select IN S…" at bounding box center [784, 386] width 1568 height 772
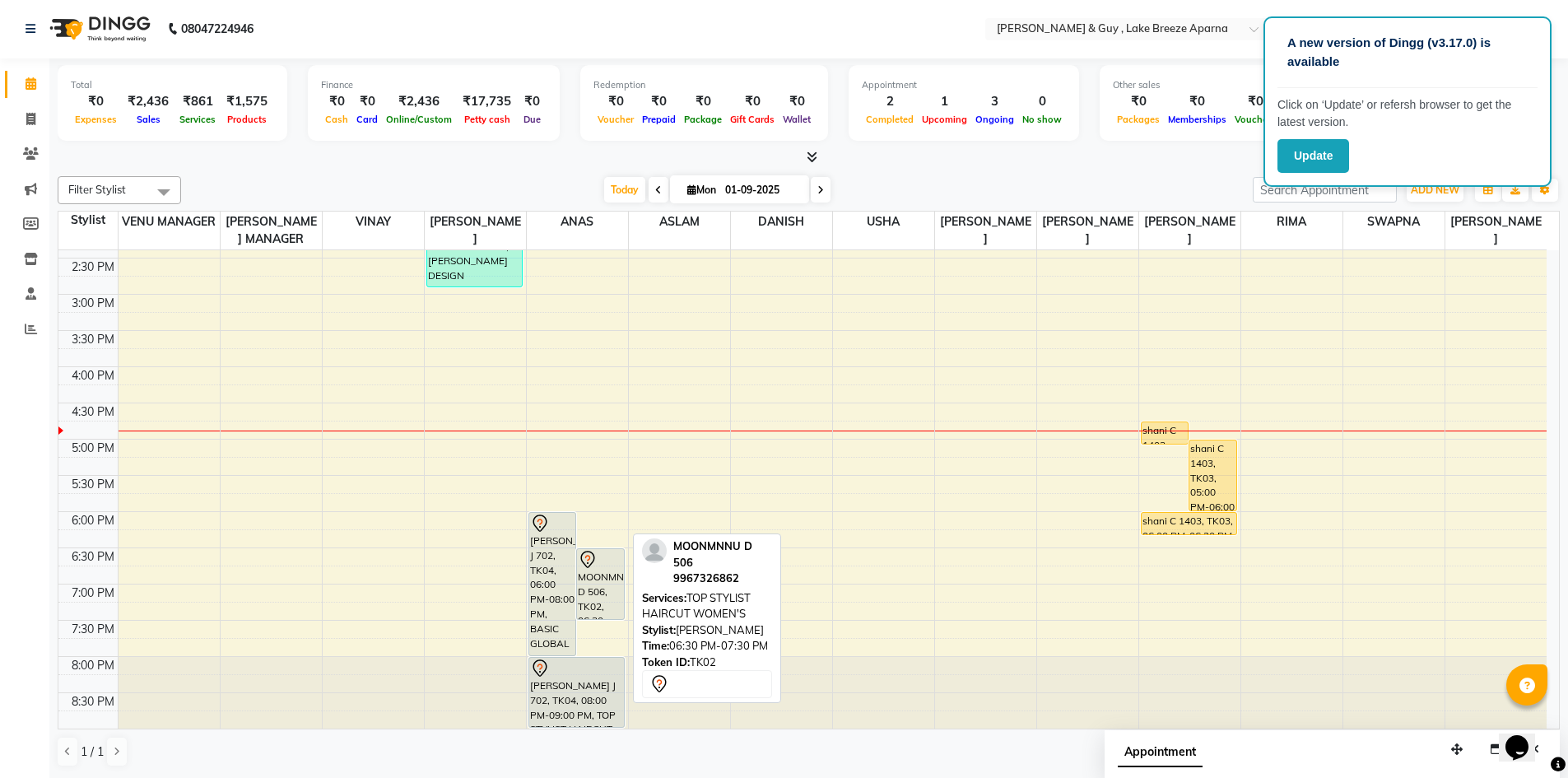
click at [621, 579] on div "MOONMNNU D 506, TK02, 06:30 PM-07:30 PM, TOP STYLIST HAIRCUT WOMEN'S" at bounding box center [601, 584] width 47 height 70
select select "7"
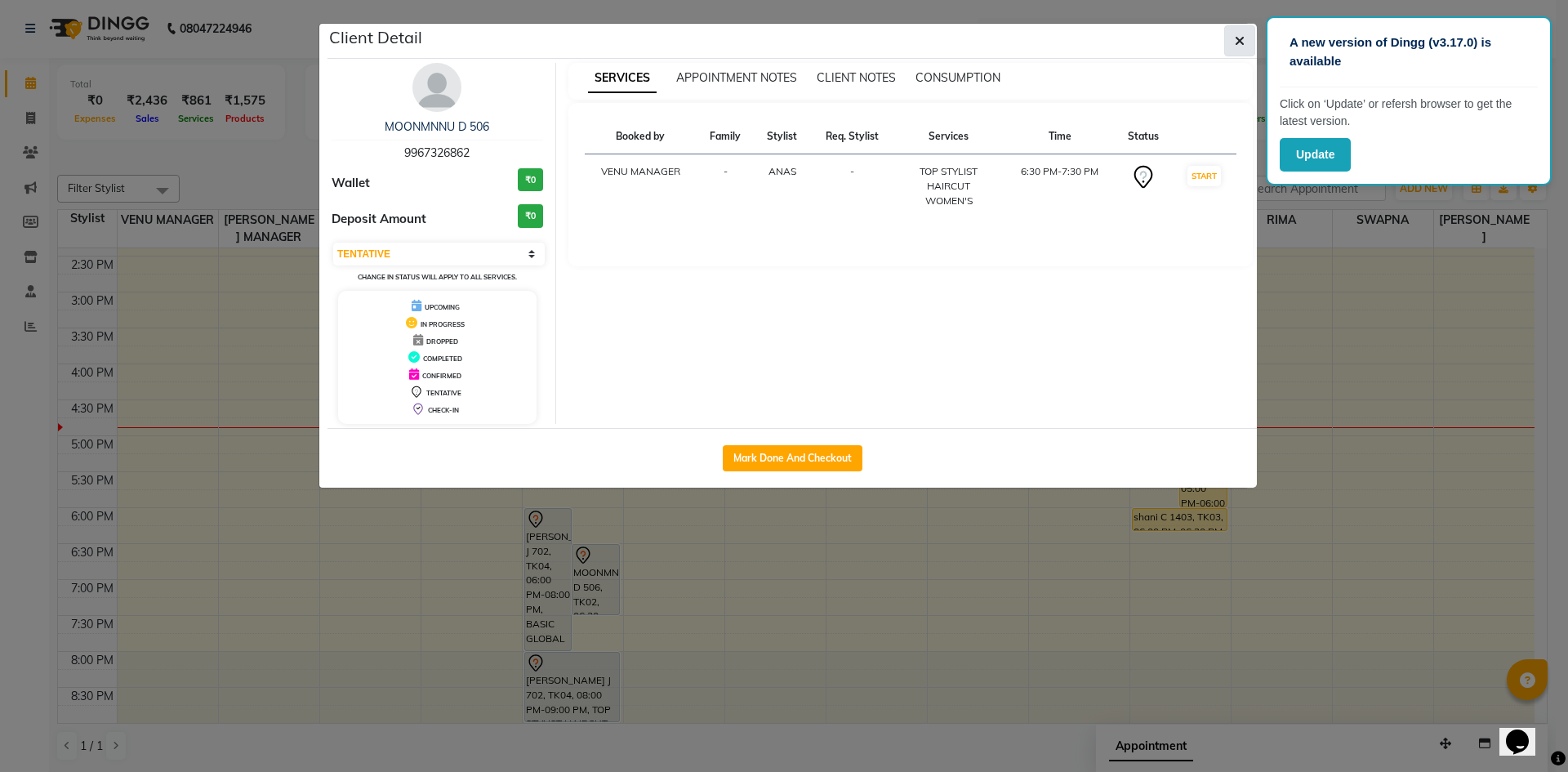
click at [1247, 30] on button "button" at bounding box center [1240, 40] width 31 height 31
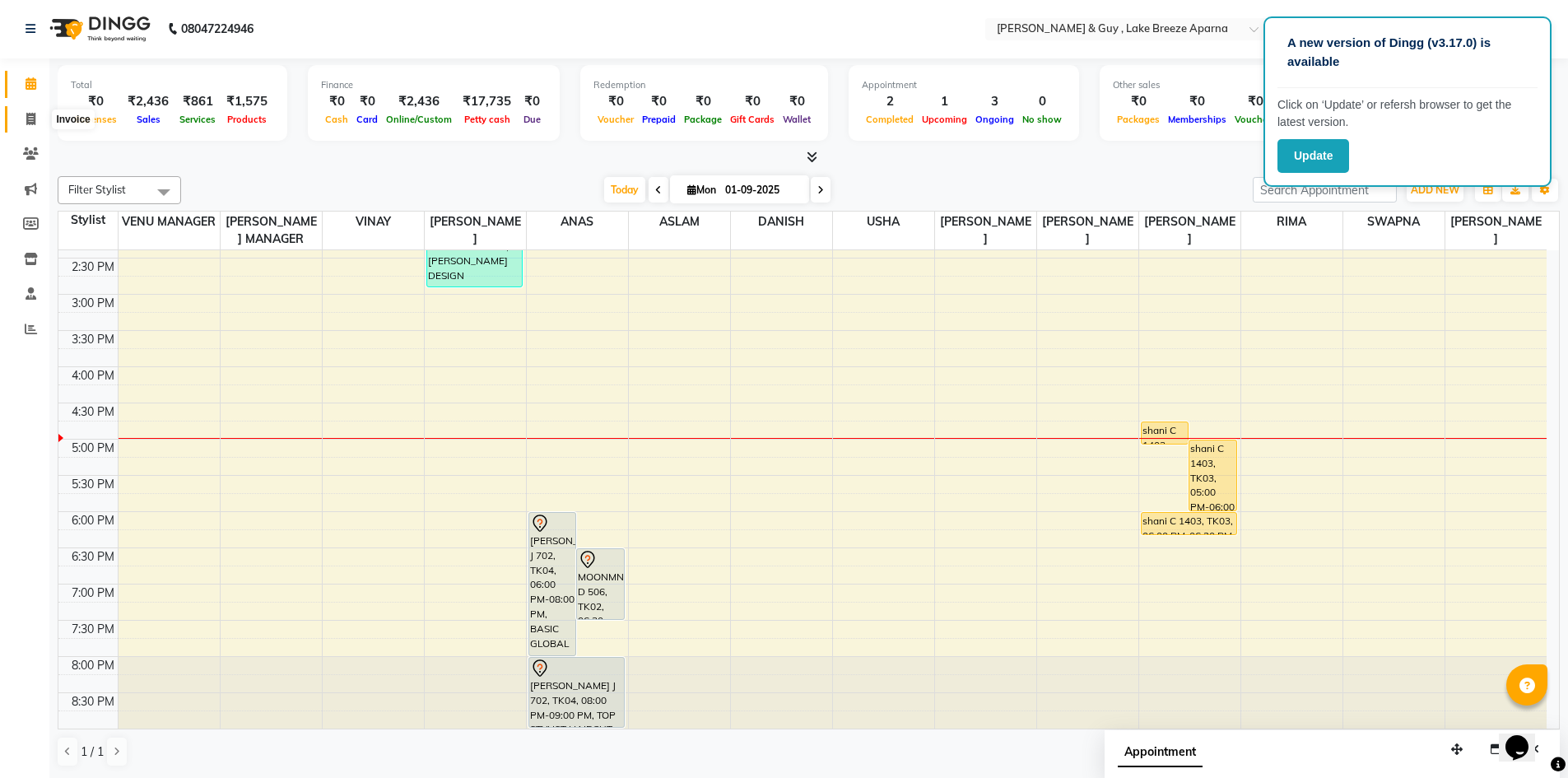
click at [29, 121] on icon at bounding box center [31, 119] width 9 height 13
select select "service"
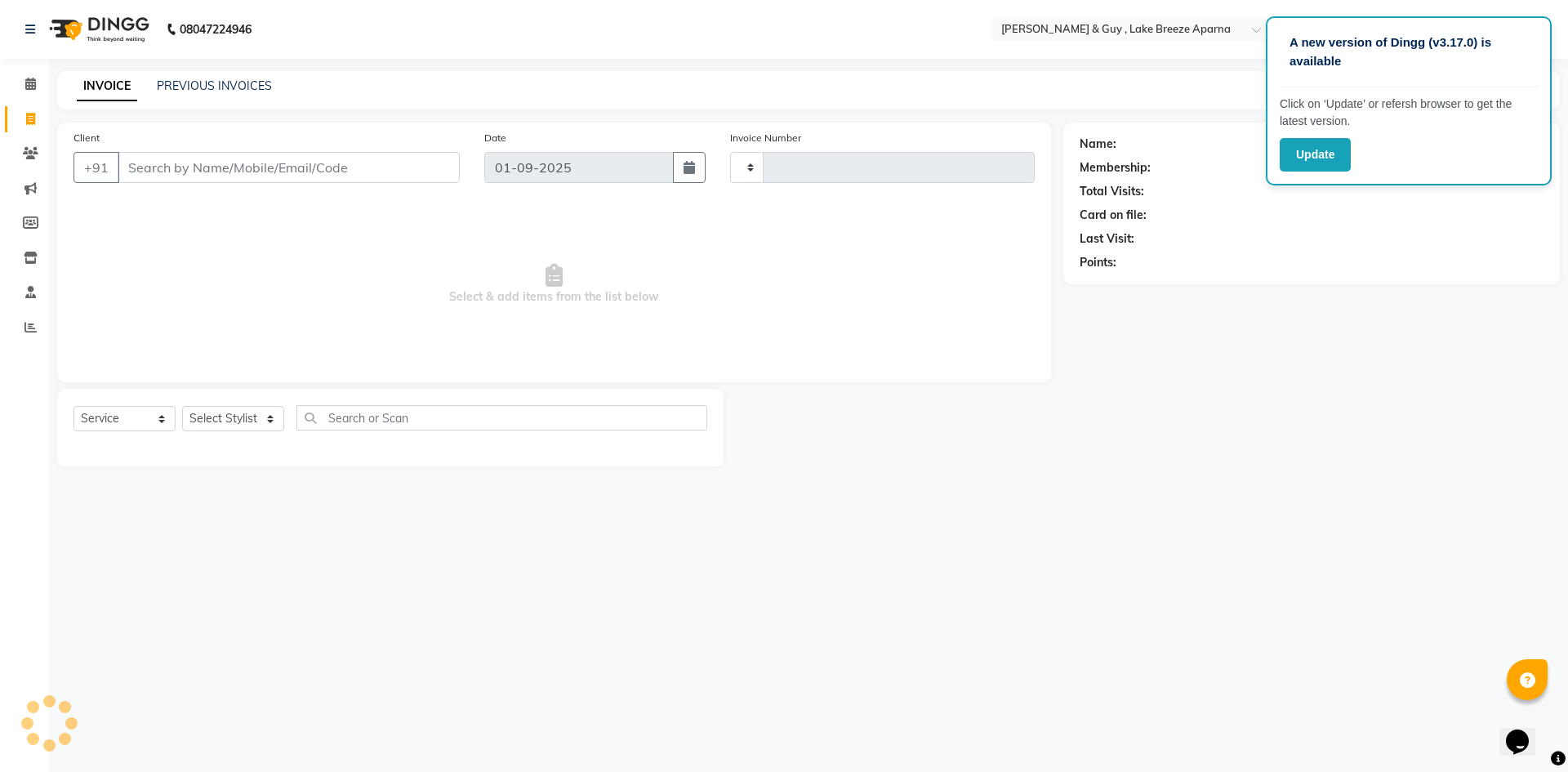
type input "0472"
select select "8690"
click at [261, 412] on select "Select Stylist" at bounding box center [233, 419] width 102 height 25
click at [265, 426] on select "Select Stylist ANAS ASLAM [DEMOGRAPHIC_DATA][PERSON_NAME] MANAGER [PERSON_NAME]…" at bounding box center [239, 419] width 114 height 25
click at [244, 422] on select "Select Stylist ANAS ASLAM [DEMOGRAPHIC_DATA][PERSON_NAME] MANAGER [PERSON_NAME]…" at bounding box center [239, 419] width 114 height 25
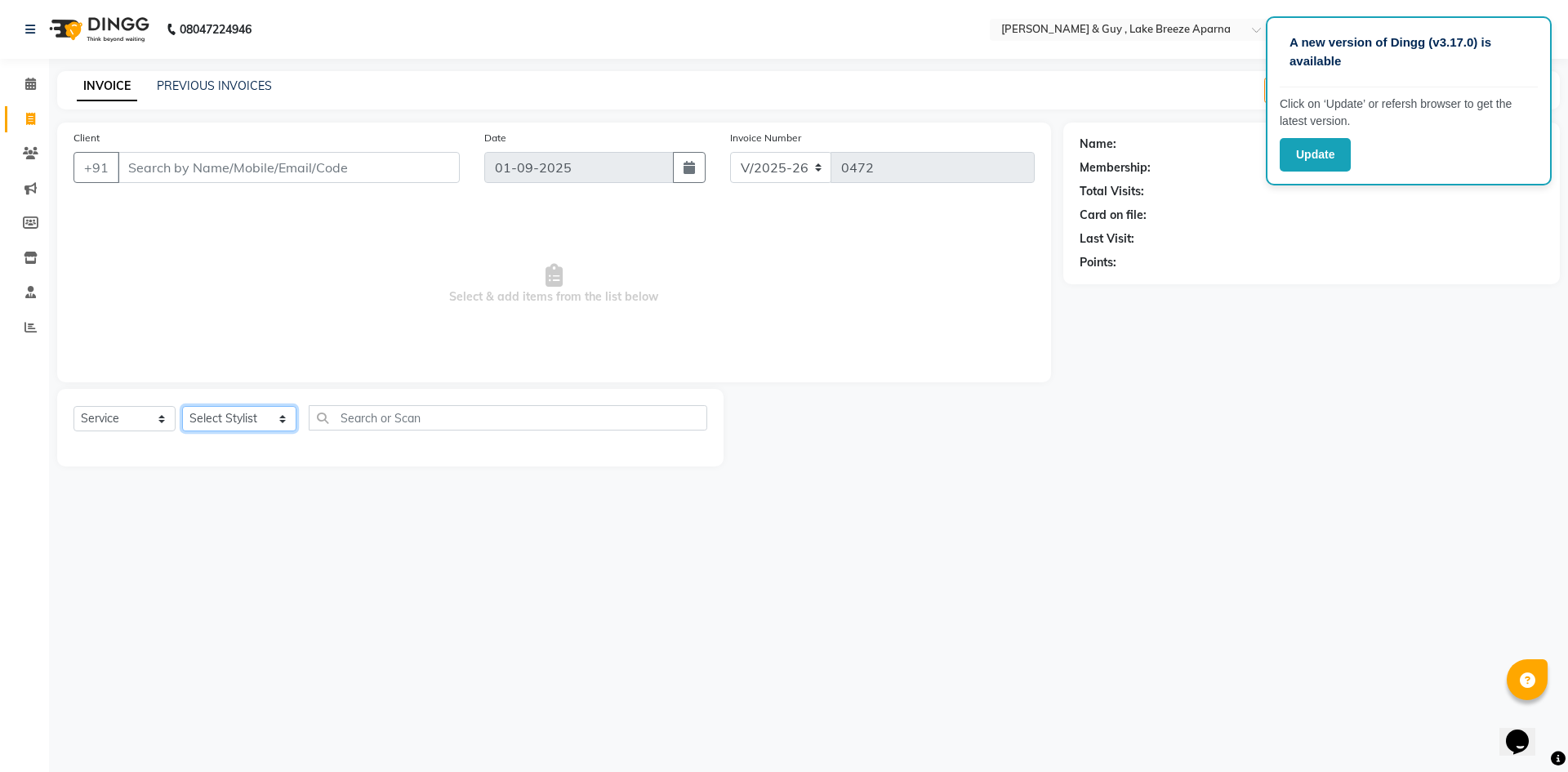
select select "89827"
click at [182, 406] on select "Select Stylist ANAS ASLAM [DEMOGRAPHIC_DATA][PERSON_NAME] MANAGER [PERSON_NAME]…" at bounding box center [239, 419] width 114 height 25
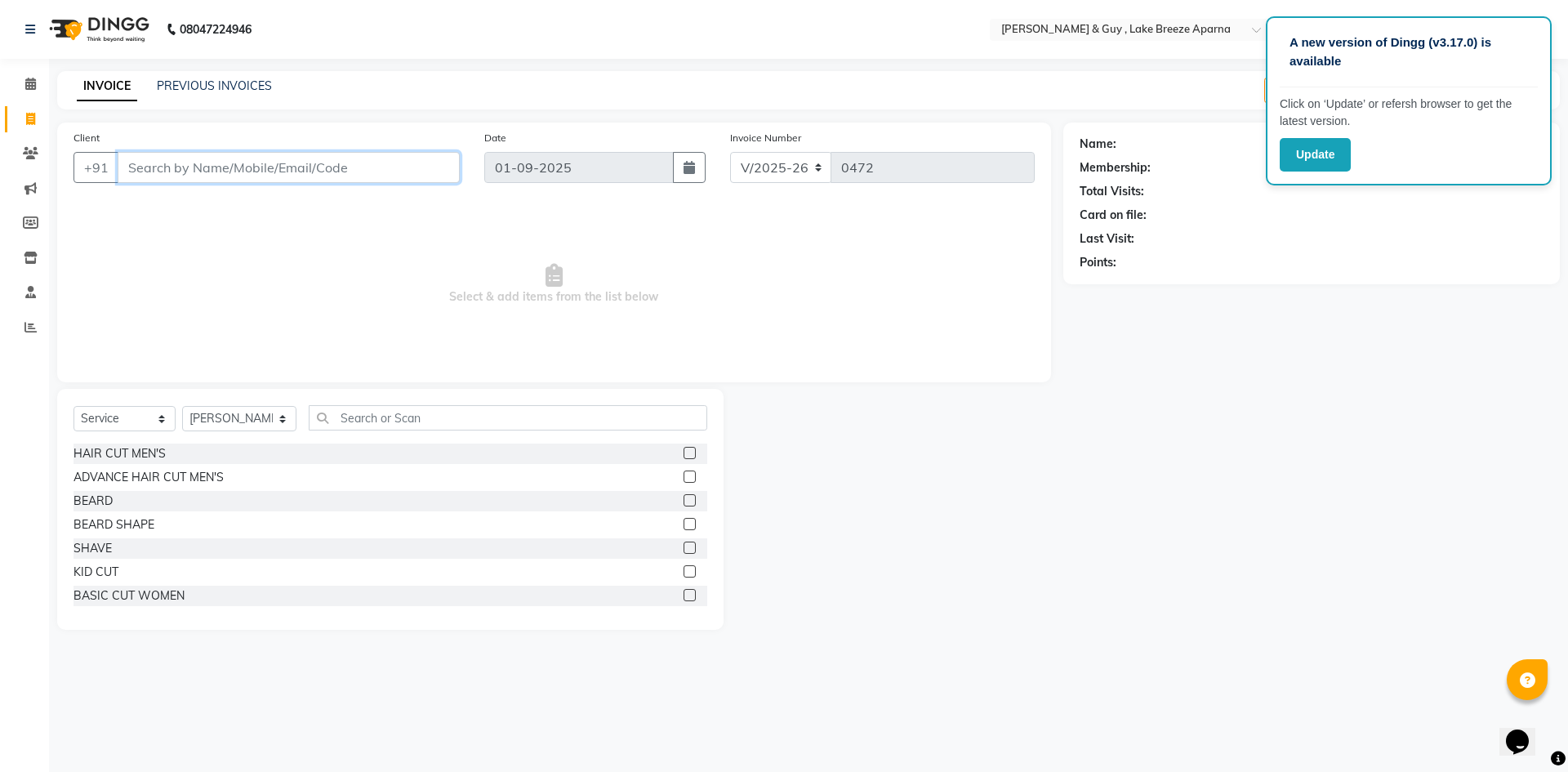
click at [255, 170] on input "Client" at bounding box center [288, 167] width 342 height 31
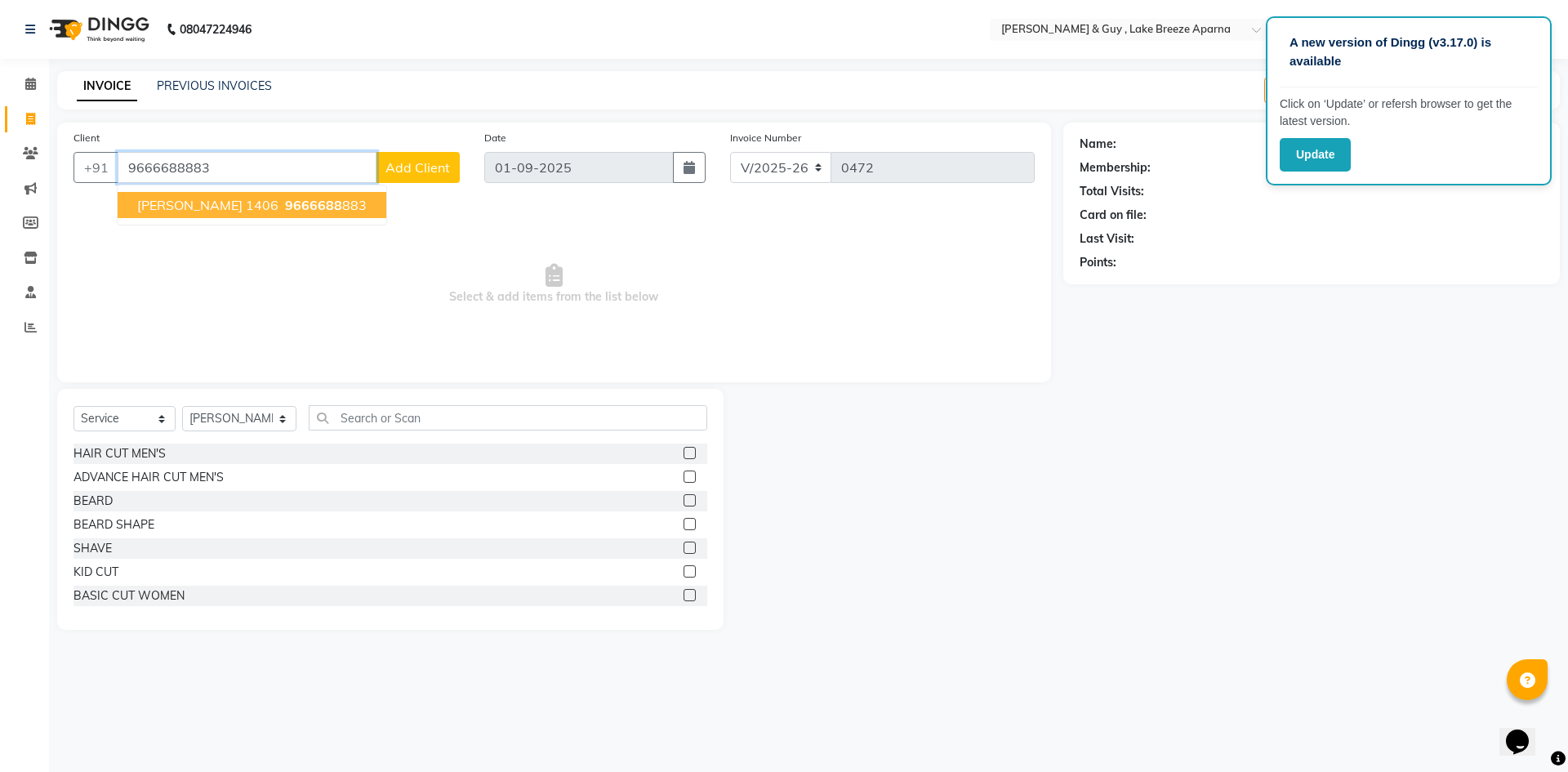
type input "9666688883"
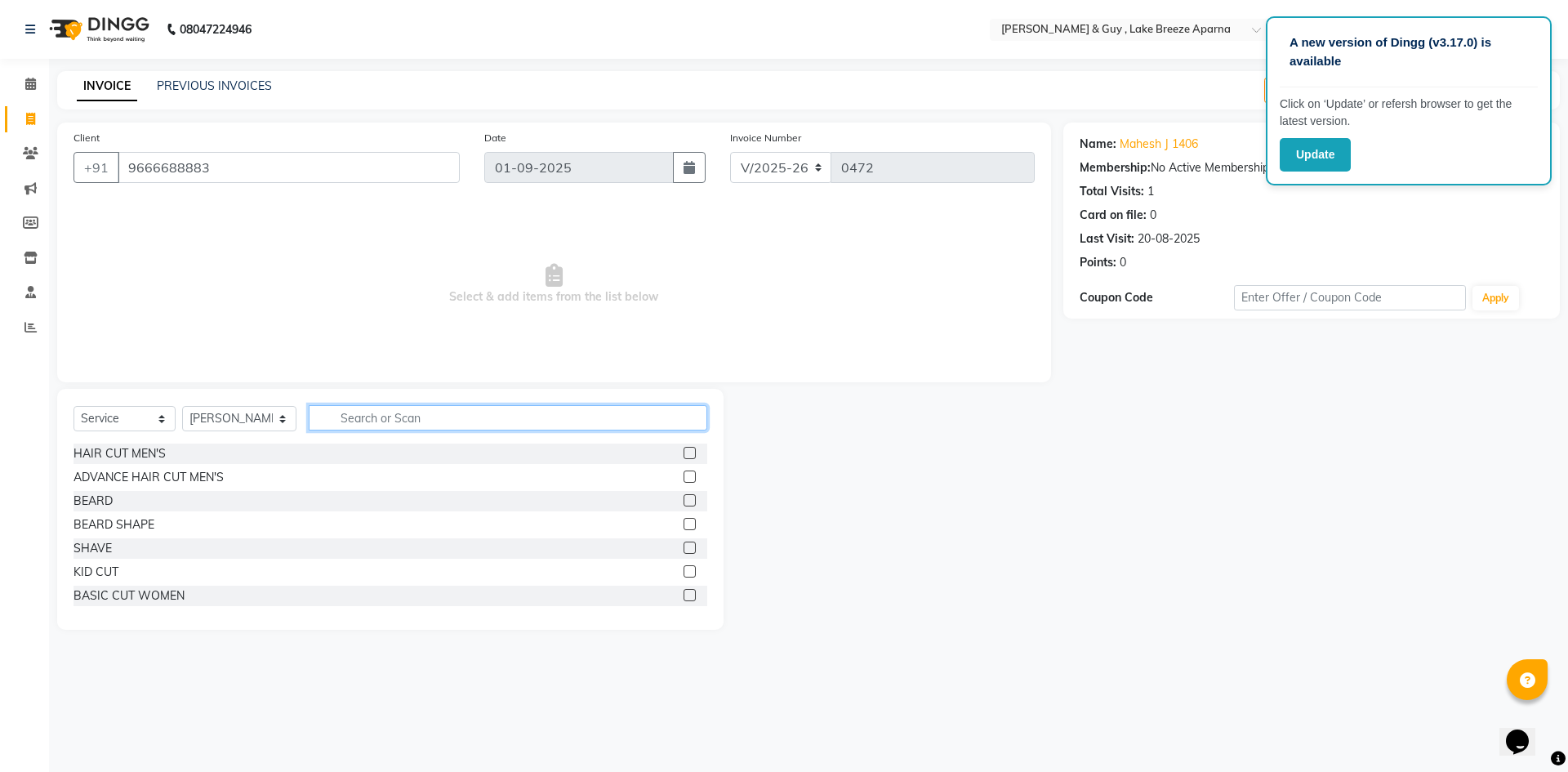
click at [432, 428] on input "text" at bounding box center [508, 418] width 399 height 25
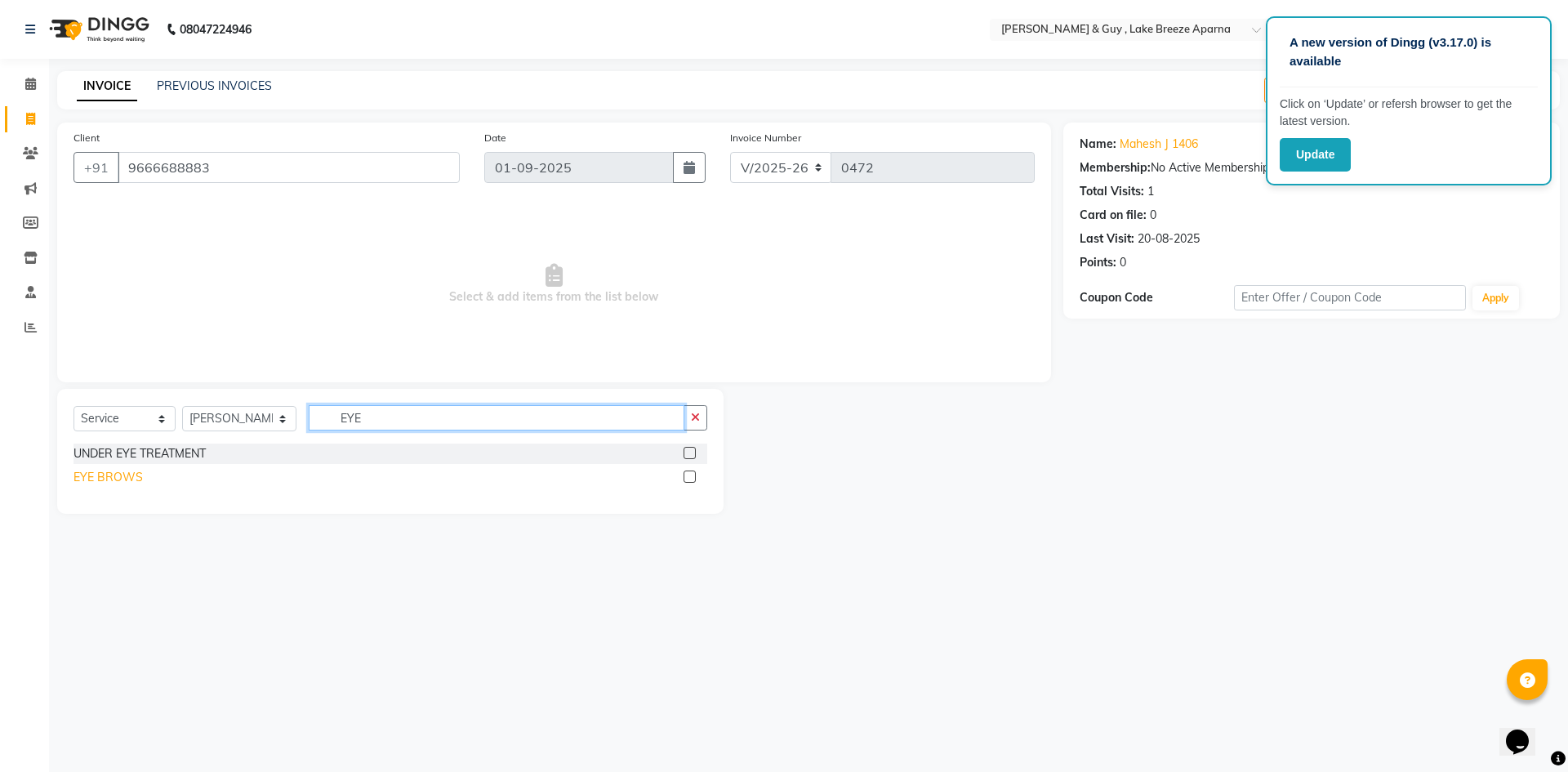
type input "EYE"
click at [115, 471] on div "EYE BROWS" at bounding box center [108, 477] width 70 height 17
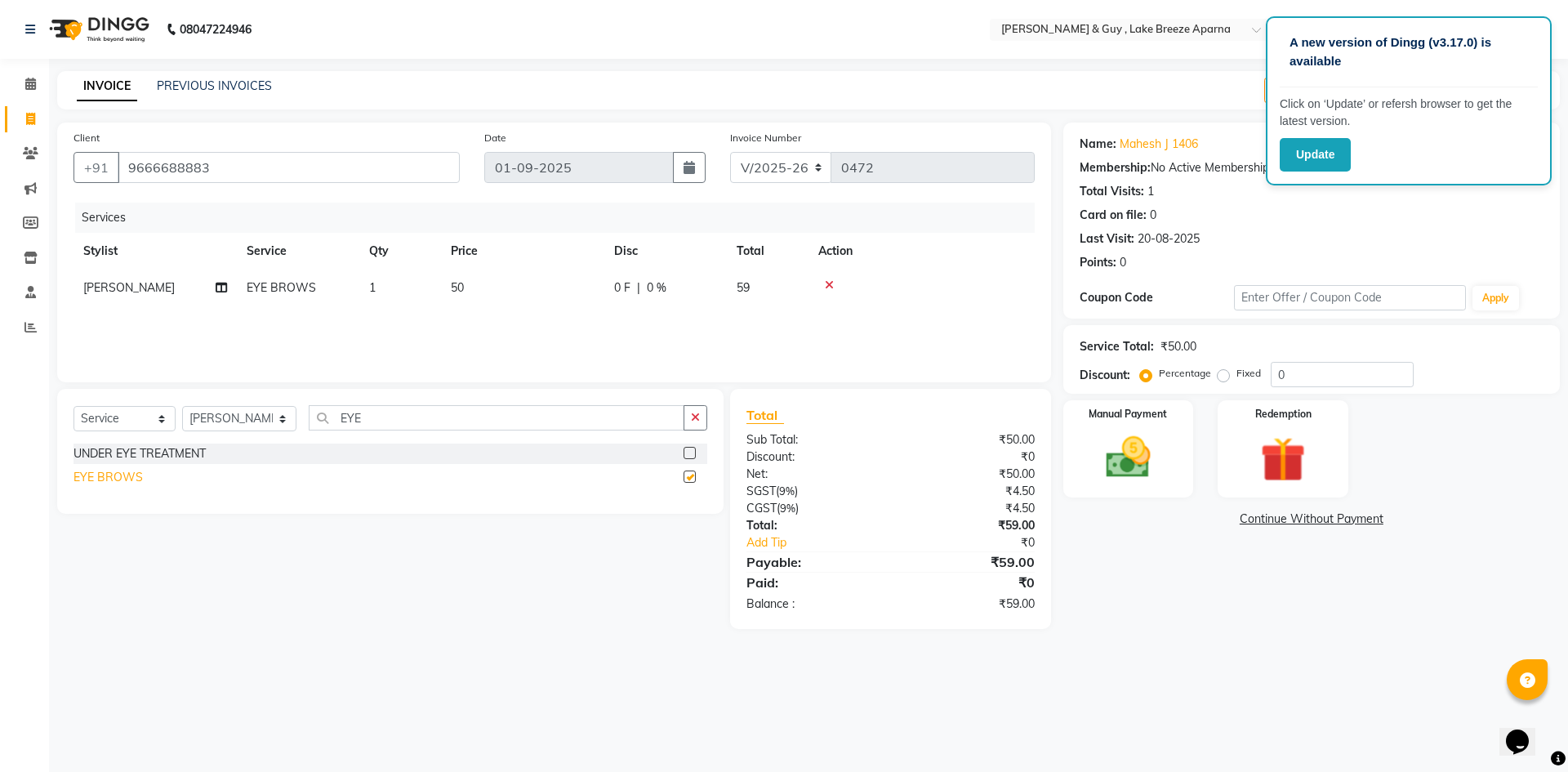
checkbox input "false"
drag, startPoint x: 488, startPoint y: 424, endPoint x: 54, endPoint y: 409, distance: 434.3
click at [75, 411] on div "Select Service Product Membership Package Voucher Prepaid Gift Card Select Styl…" at bounding box center [390, 424] width 634 height 38
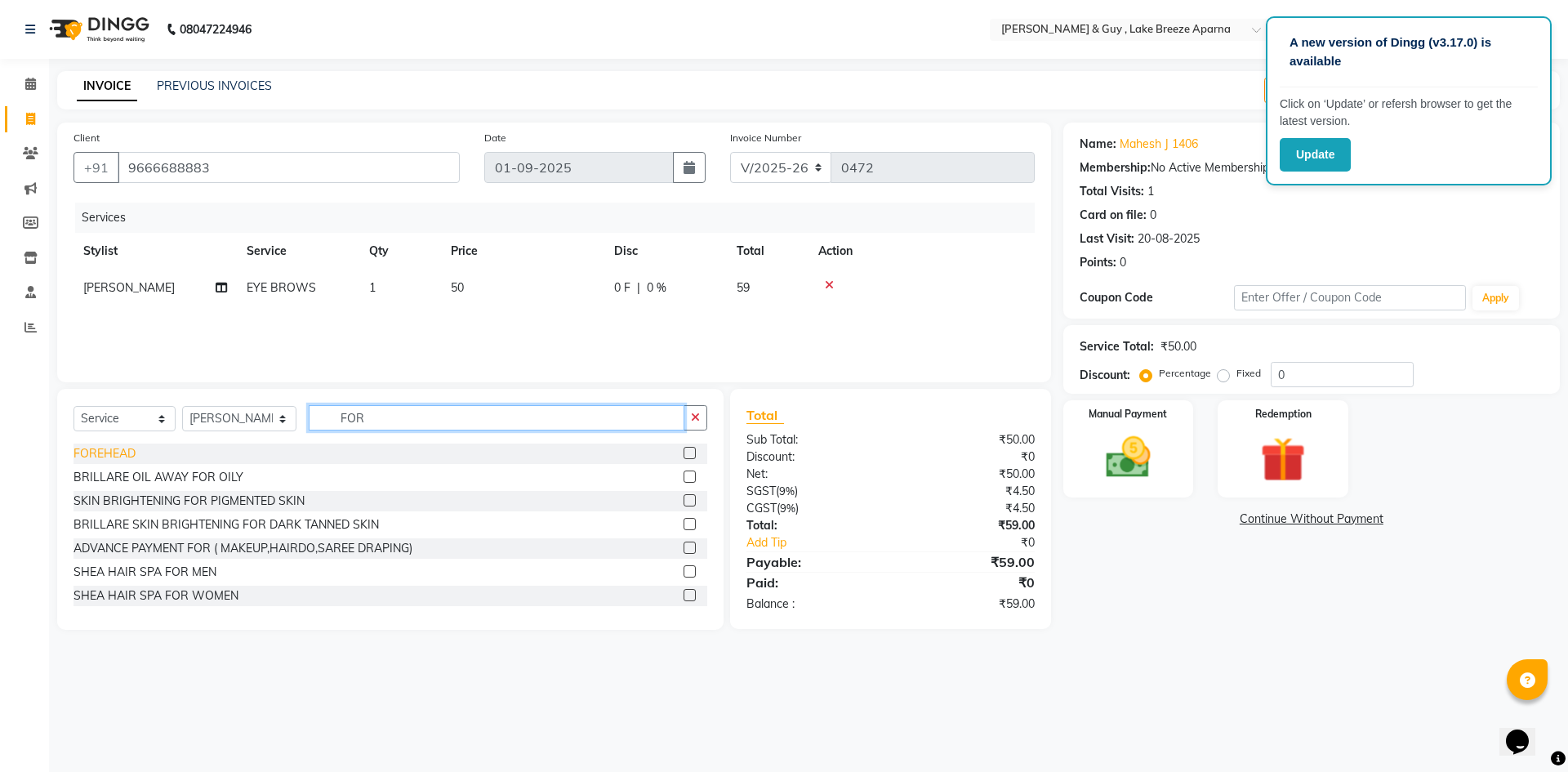
type input "FOR"
click at [130, 450] on div "FOREHEAD" at bounding box center [104, 453] width 62 height 17
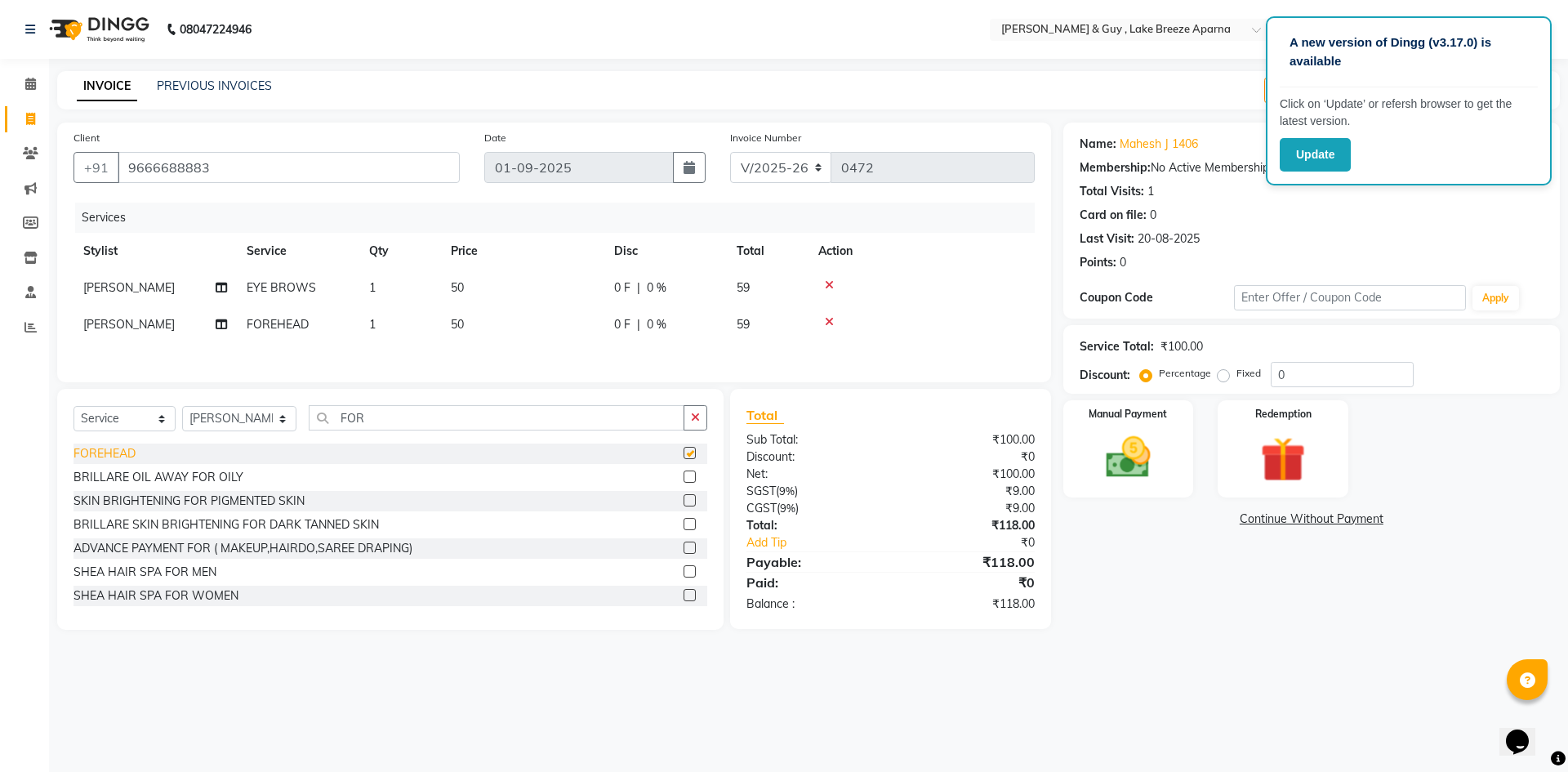
checkbox input "false"
drag, startPoint x: 269, startPoint y: 167, endPoint x: 0, endPoint y: 209, distance: 272.3
click at [0, 209] on app-home "08047224946 Select Location × [PERSON_NAME] & Guy , Lake Breeze Aparna Default …" at bounding box center [784, 327] width 1568 height 654
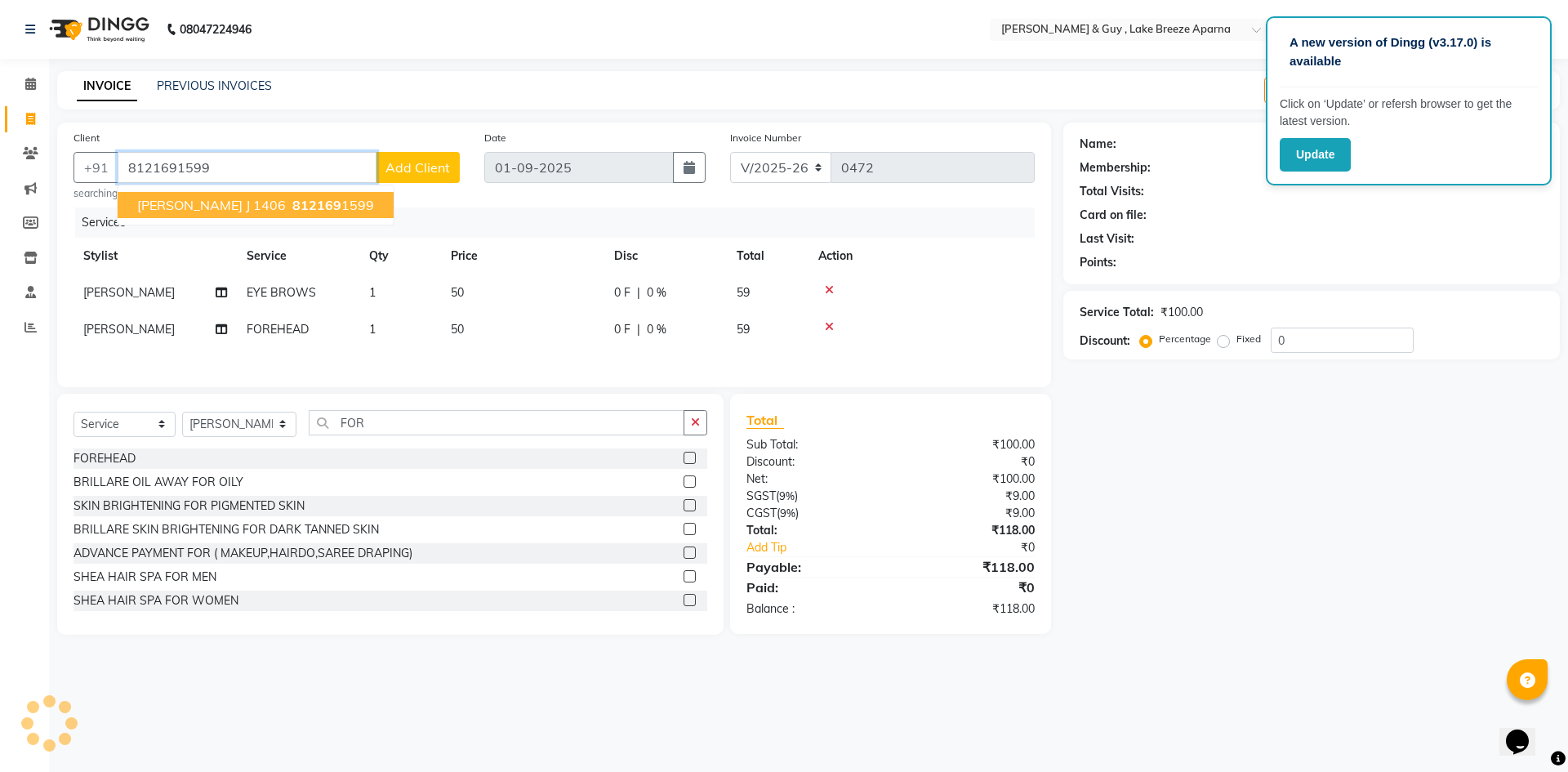
type input "8121691599"
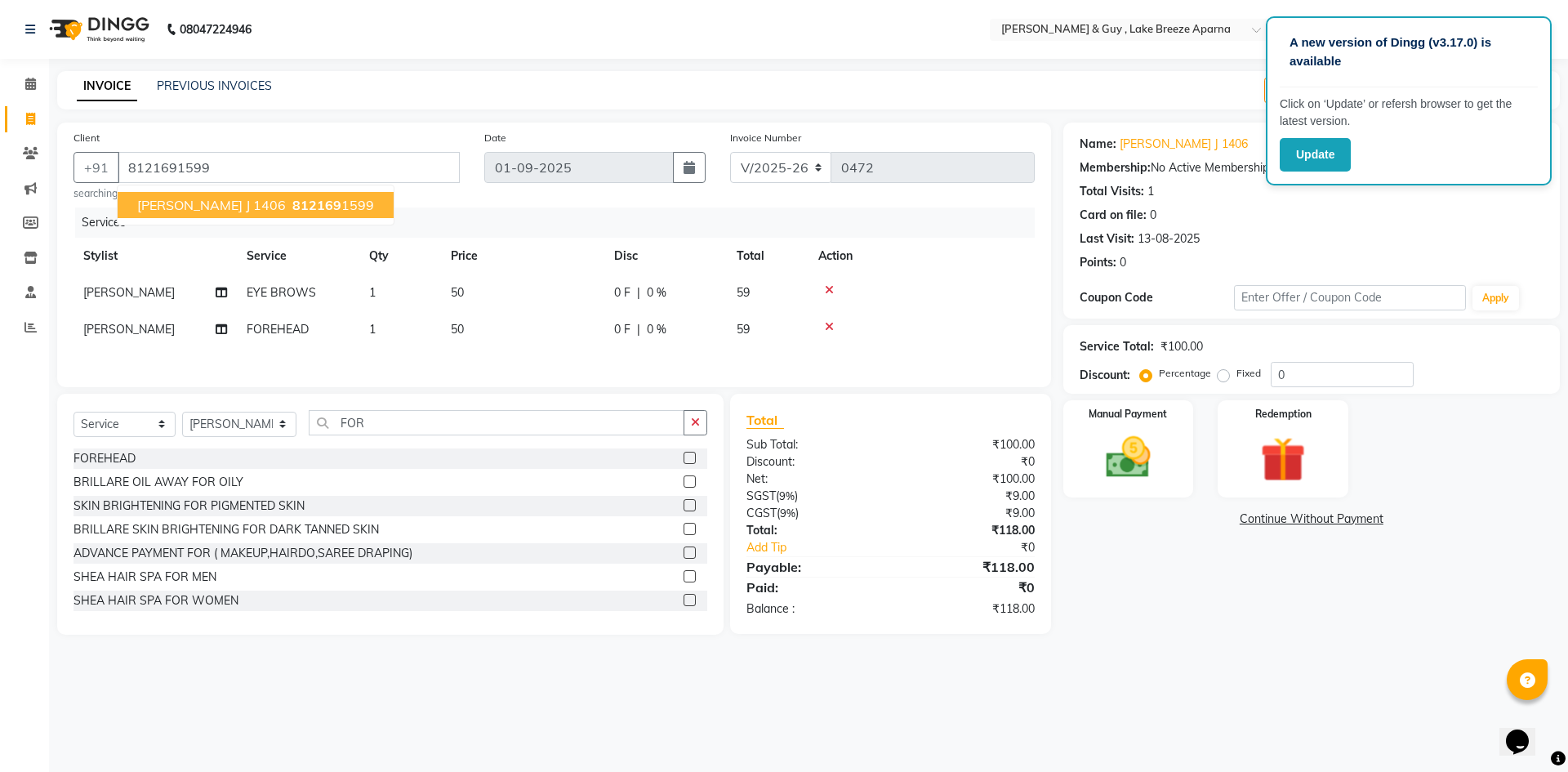
click at [267, 207] on button "[PERSON_NAME] J 1406 812169 1599" at bounding box center [255, 204] width 276 height 26
click at [1087, 452] on div "Manual Payment" at bounding box center [1128, 449] width 136 height 101
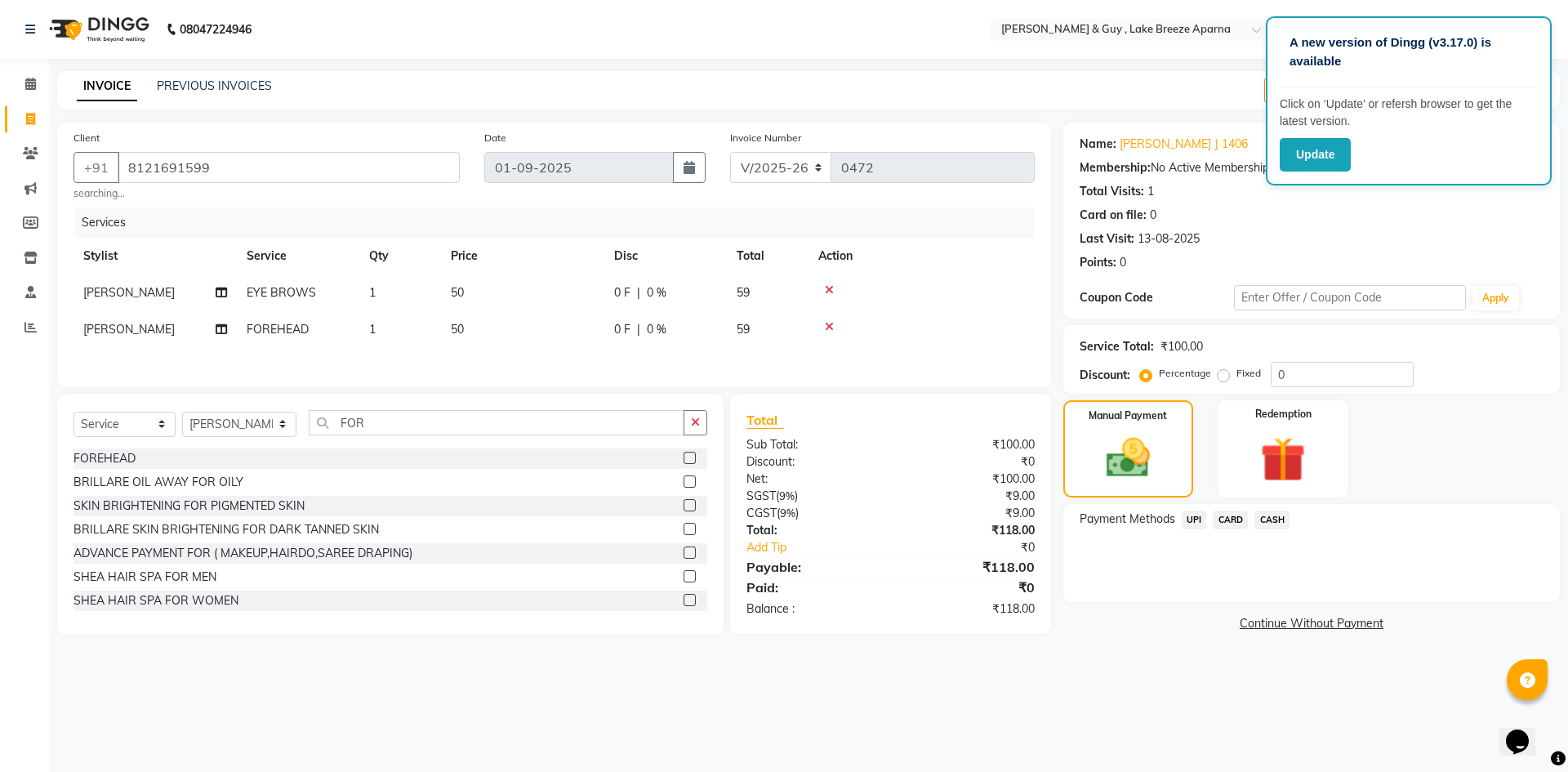
click at [1191, 519] on span "UPI" at bounding box center [1194, 519] width 25 height 19
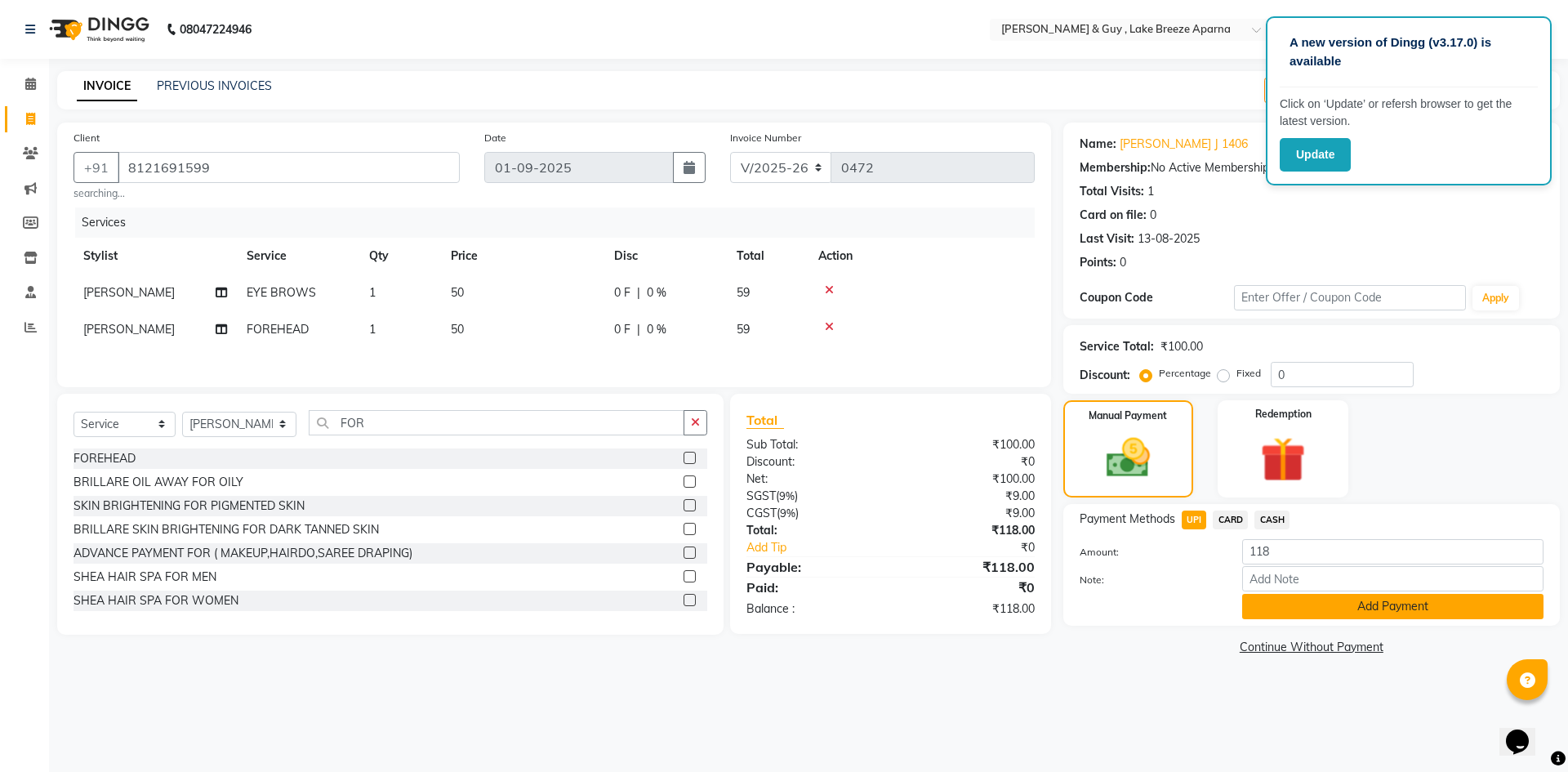
click at [1285, 609] on button "Add Payment" at bounding box center [1393, 606] width 302 height 25
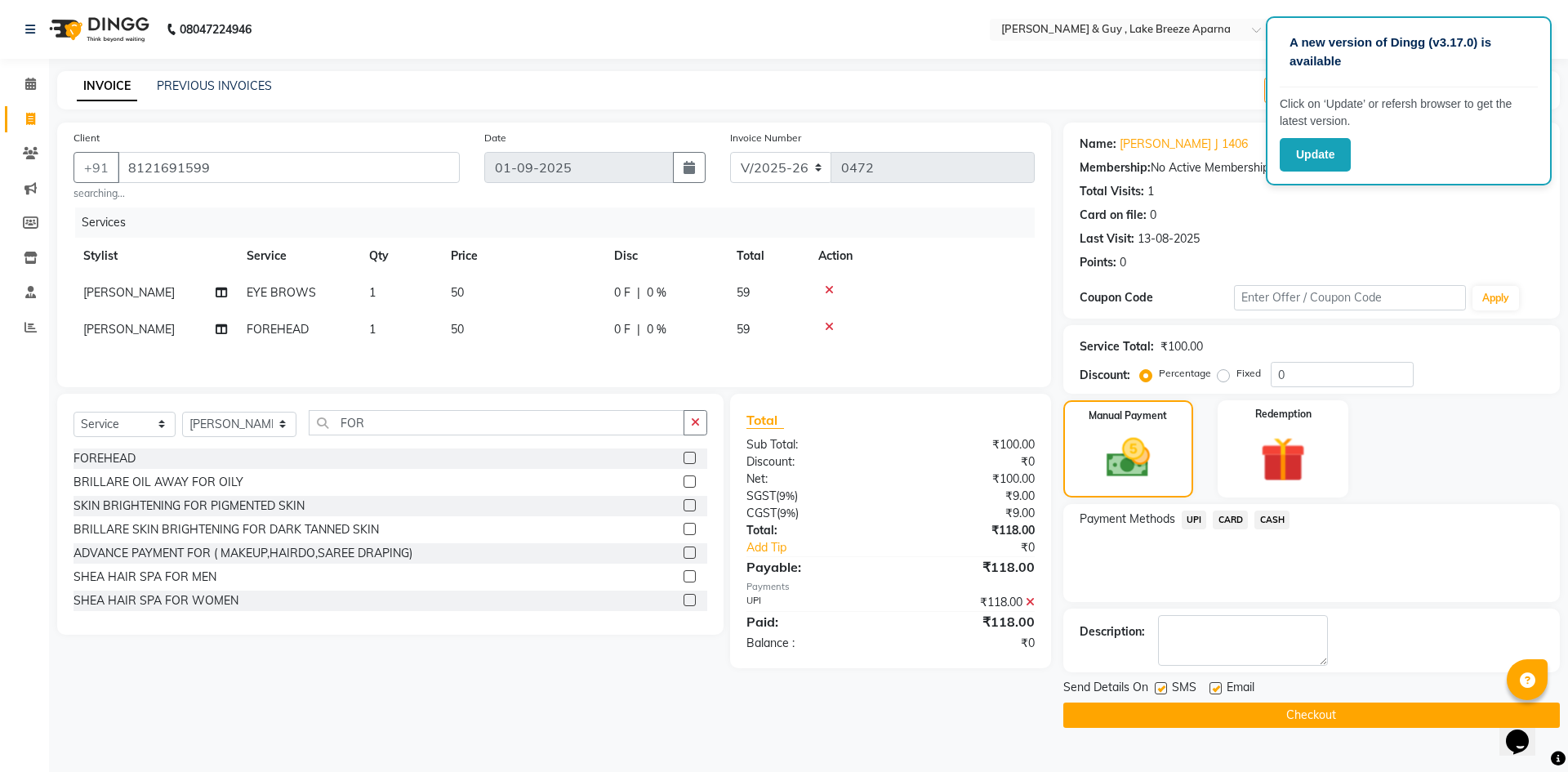
click at [1293, 718] on button "Checkout" at bounding box center [1312, 715] width 496 height 25
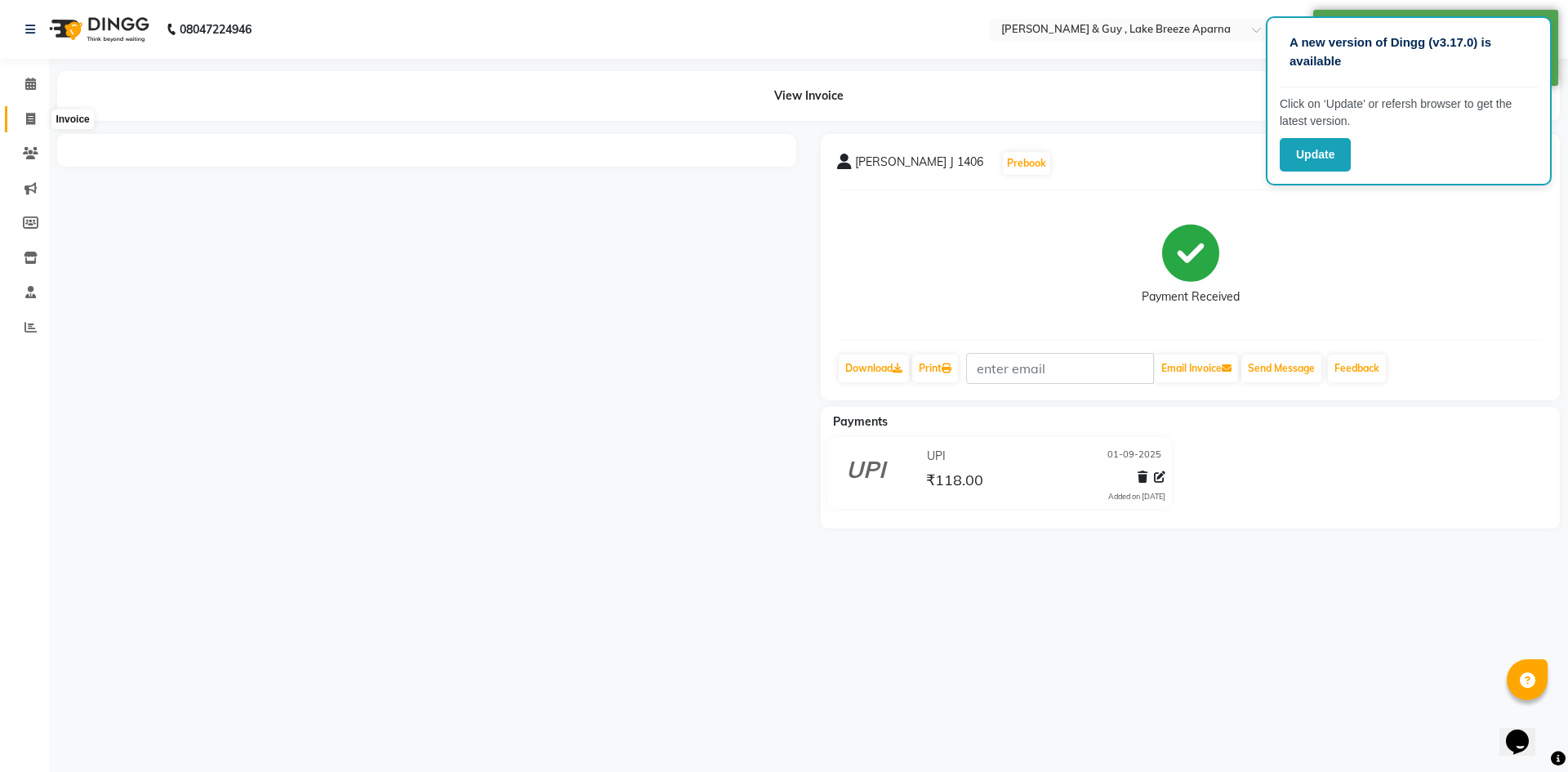
click at [32, 117] on icon at bounding box center [30, 119] width 9 height 12
select select "service"
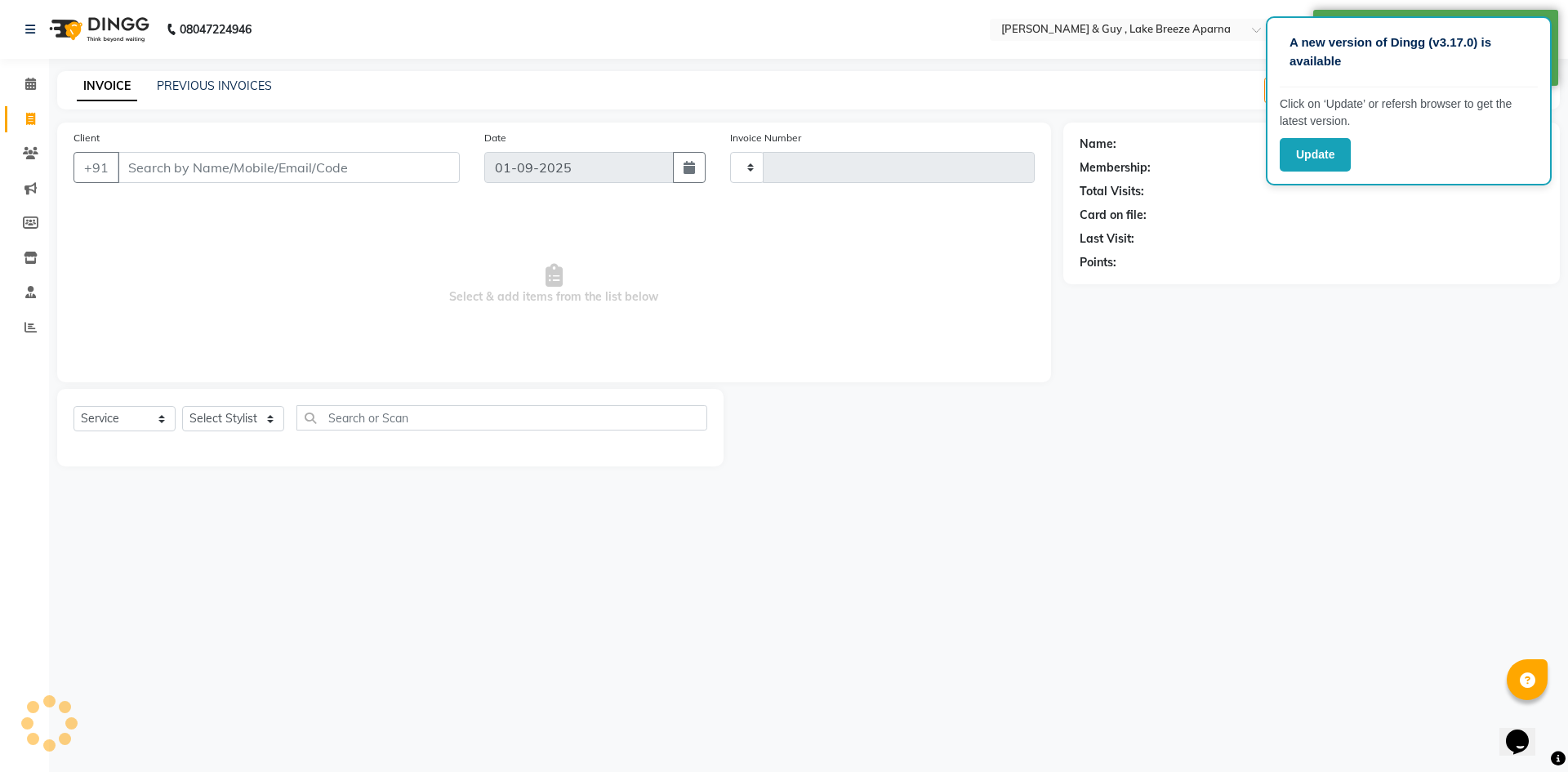
type input "0473"
select select "8690"
